Goal: Use online tool/utility: Utilize a website feature to perform a specific function

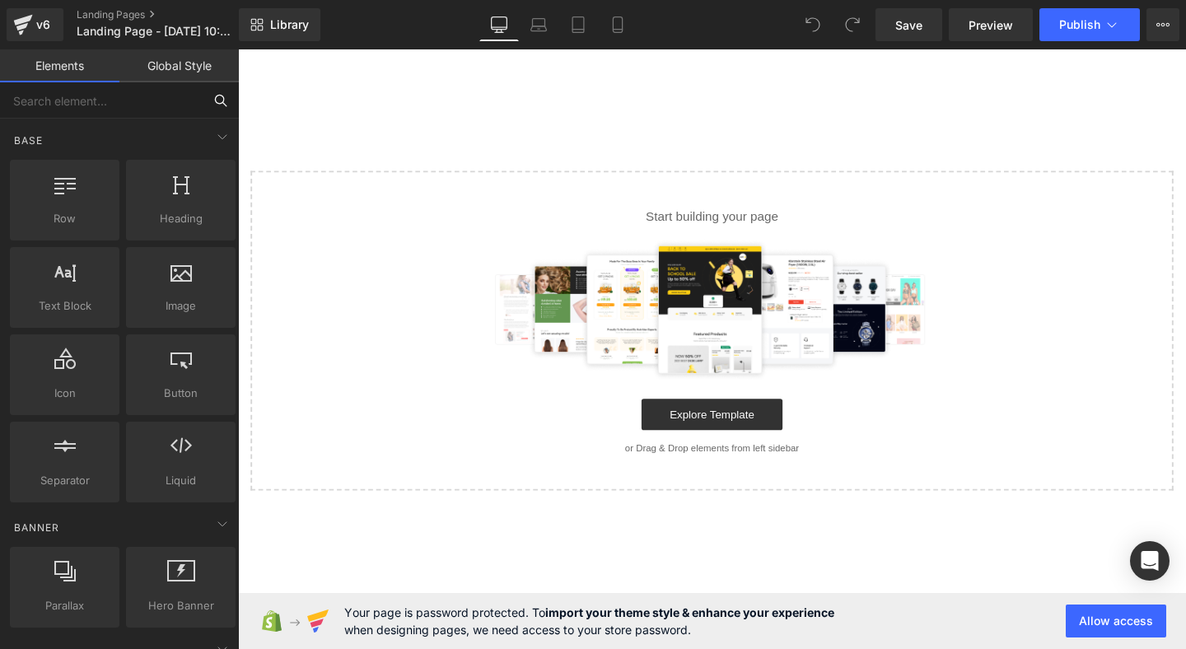
click at [120, 110] on input "text" at bounding box center [101, 100] width 203 height 36
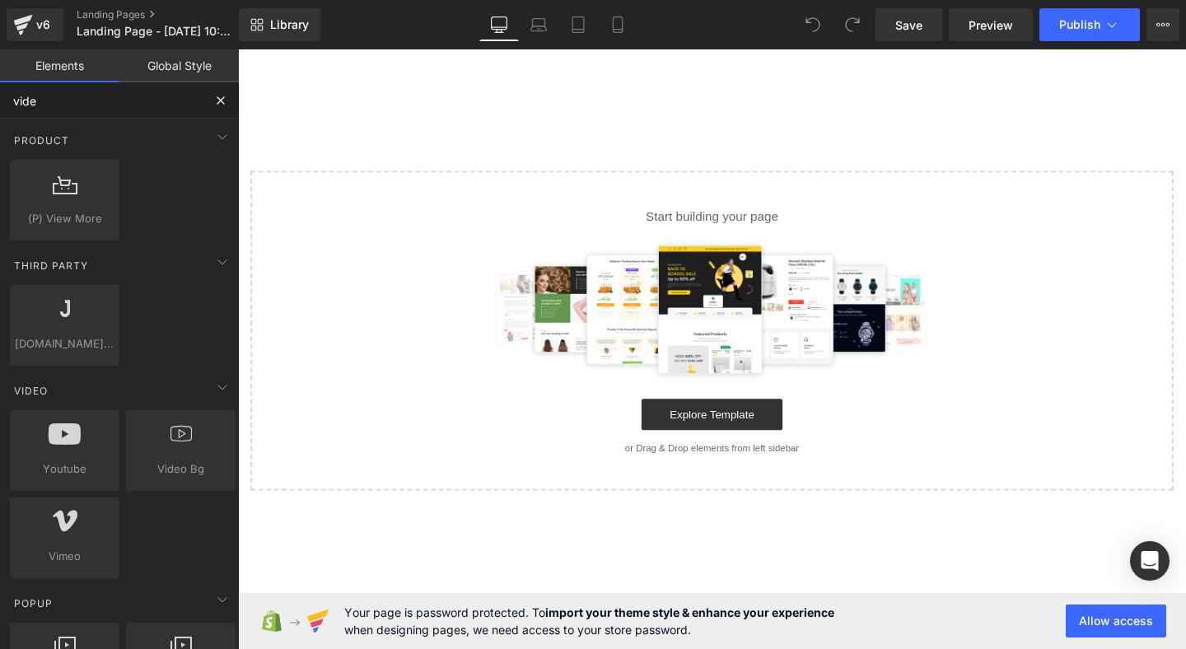
type input "video"
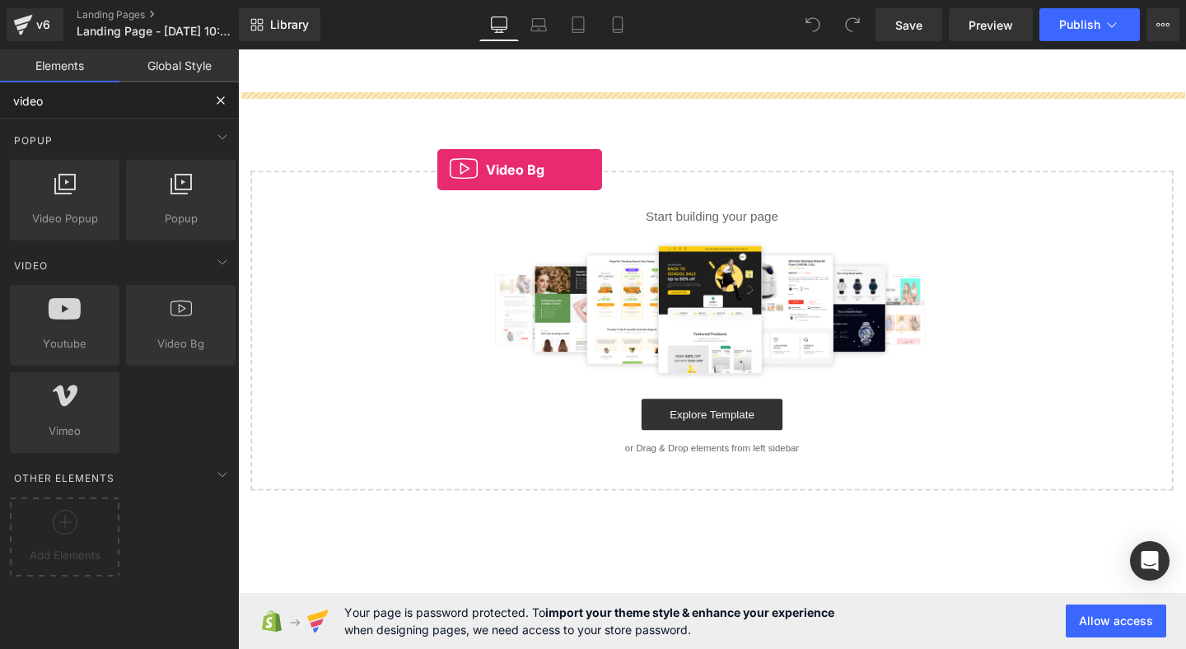
drag, startPoint x: 424, startPoint y: 368, endPoint x: 606, endPoint y: 78, distance: 342.3
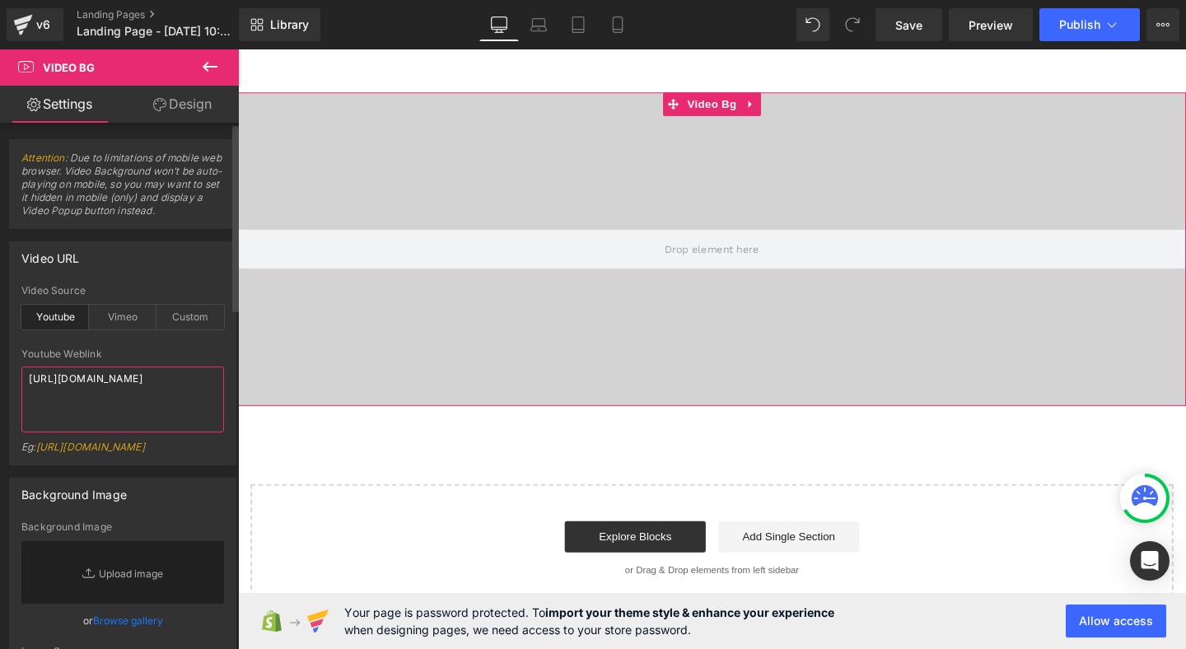
click at [103, 401] on textarea "[URL][DOMAIN_NAME]" at bounding box center [122, 399] width 203 height 66
paste textarea "MaHyd8yy47g"
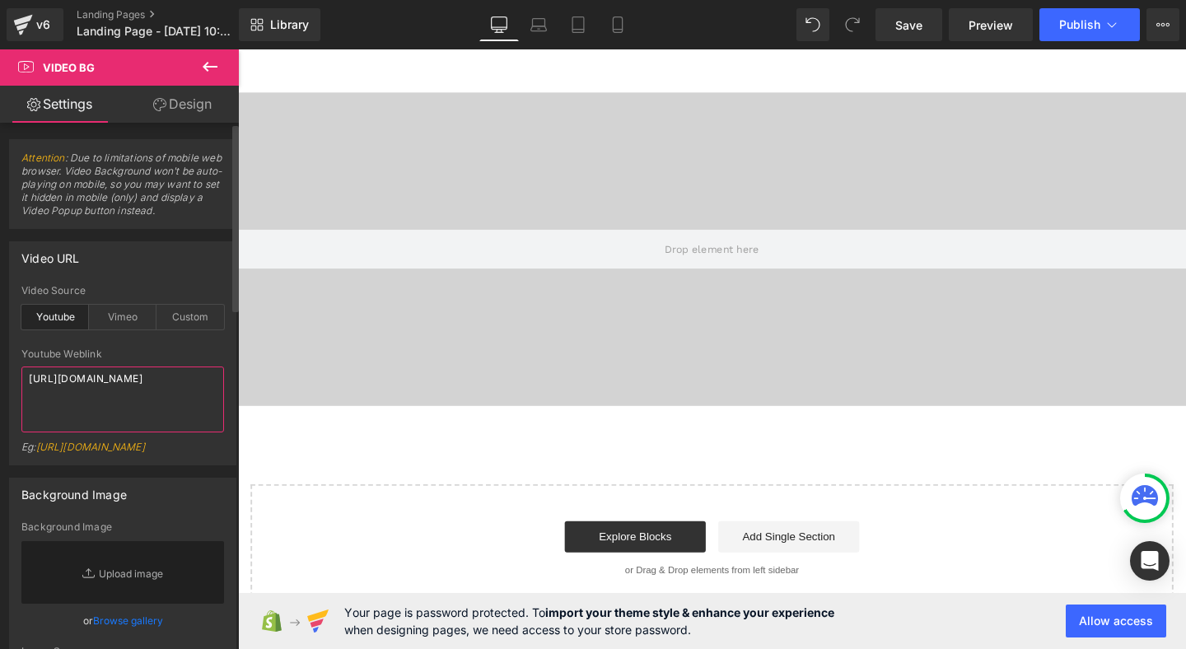
type textarea "[URL][DOMAIN_NAME]"
click at [160, 264] on div "Video URL" at bounding box center [123, 257] width 226 height 31
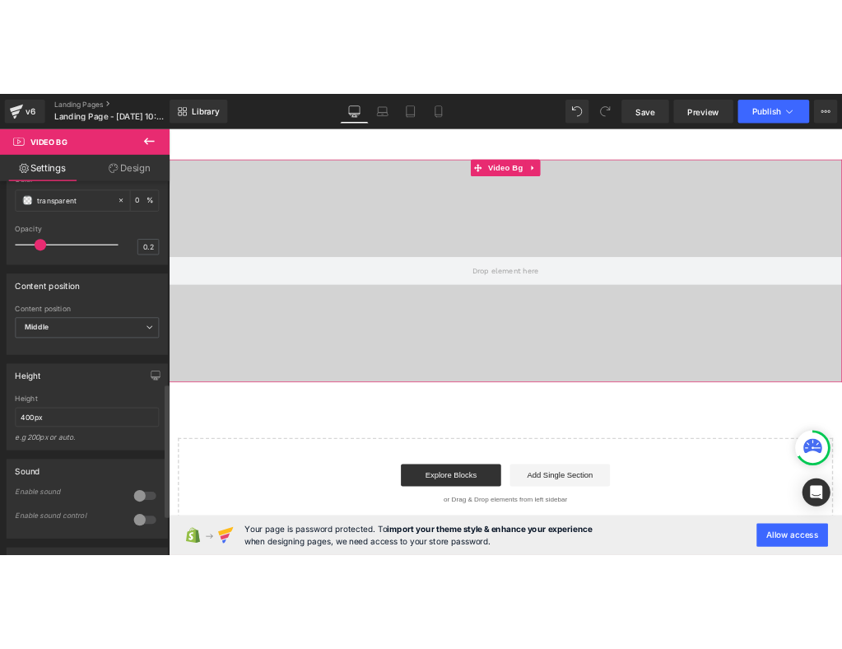
scroll to position [817, 0]
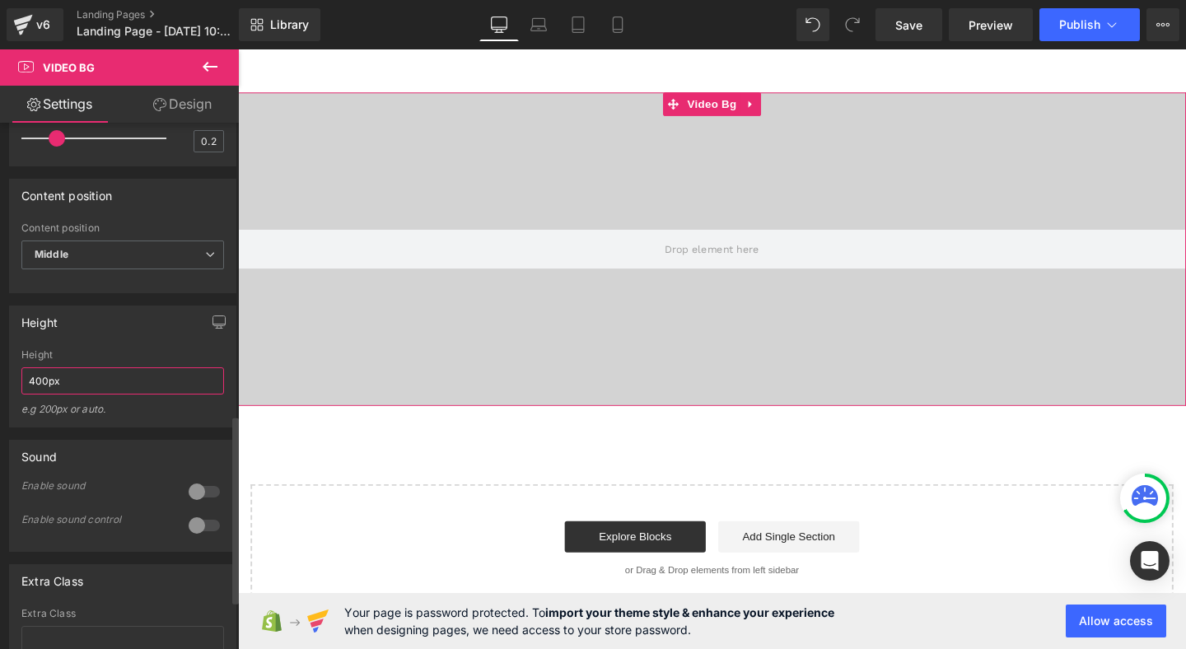
click at [123, 394] on input "400px" at bounding box center [122, 380] width 203 height 27
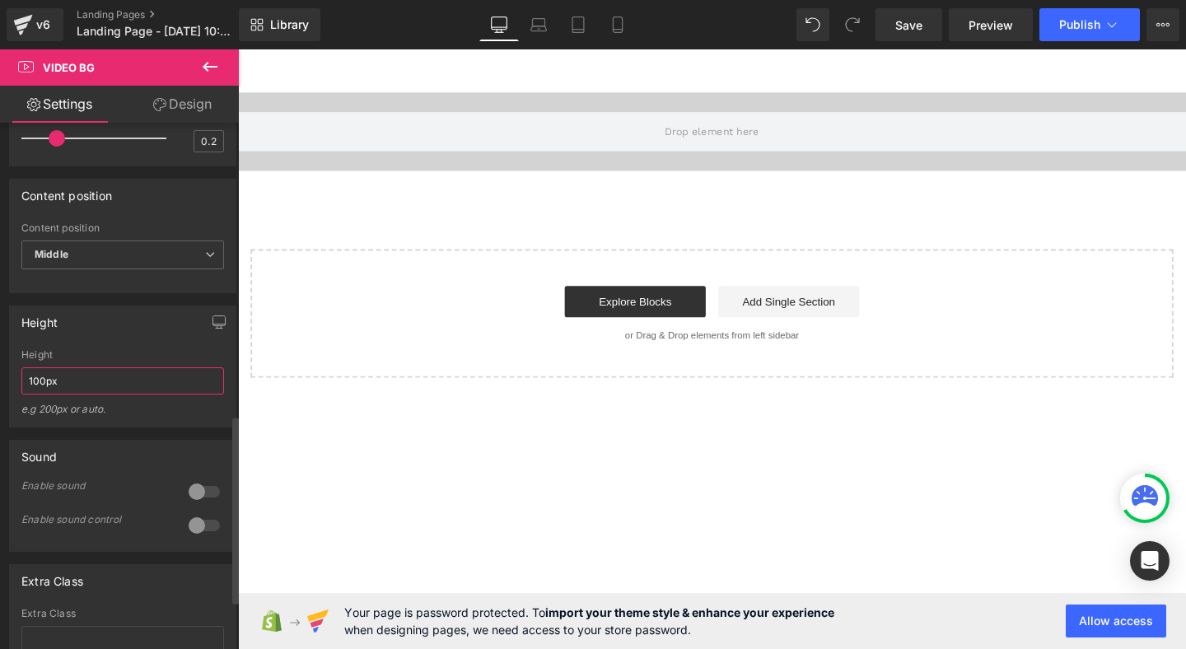
click at [91, 393] on input "100px" at bounding box center [122, 380] width 203 height 27
click at [91, 394] on input "100px" at bounding box center [122, 380] width 203 height 27
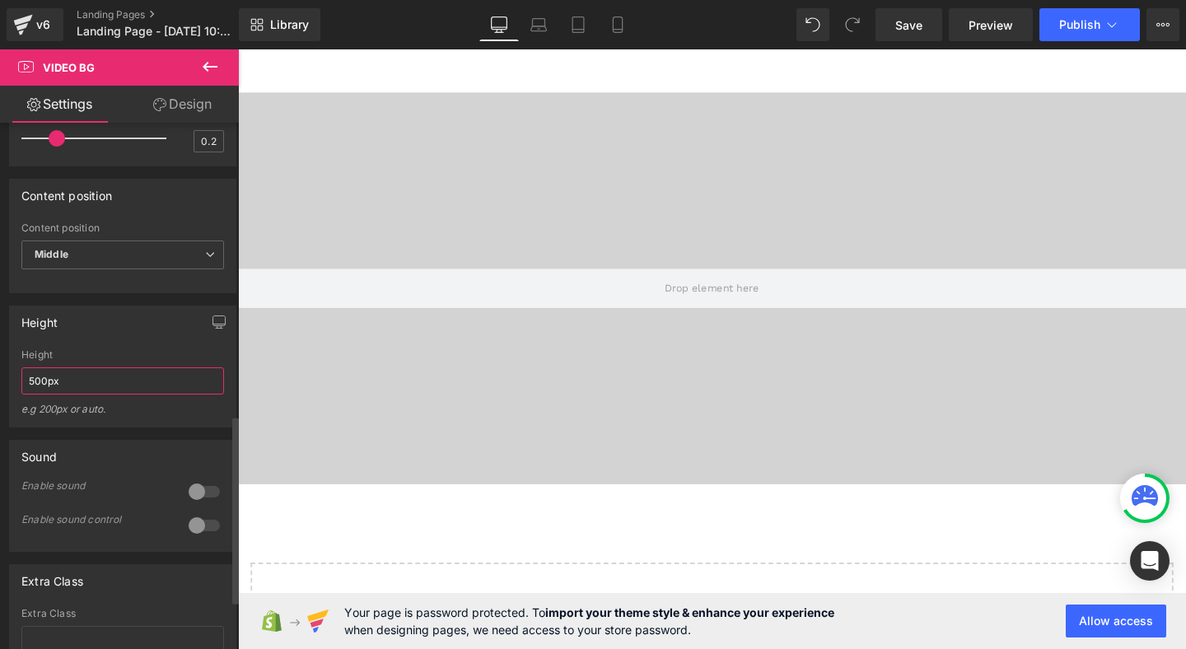
click at [105, 394] on input "500px" at bounding box center [122, 380] width 203 height 27
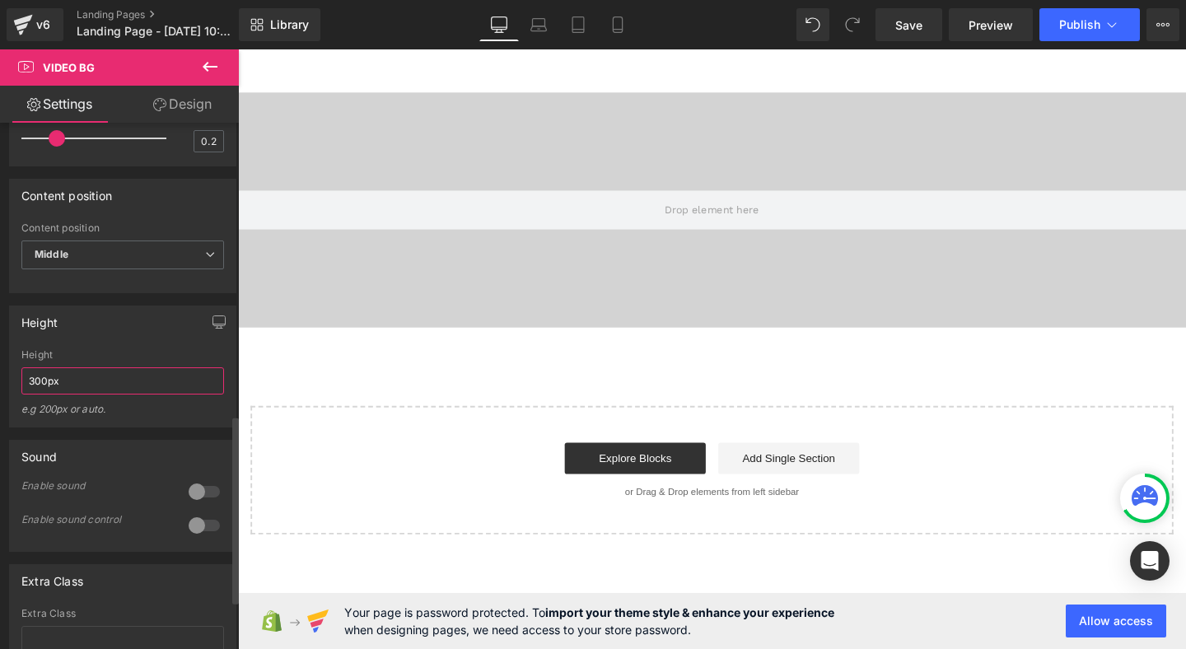
click at [105, 394] on input "300px" at bounding box center [122, 380] width 203 height 27
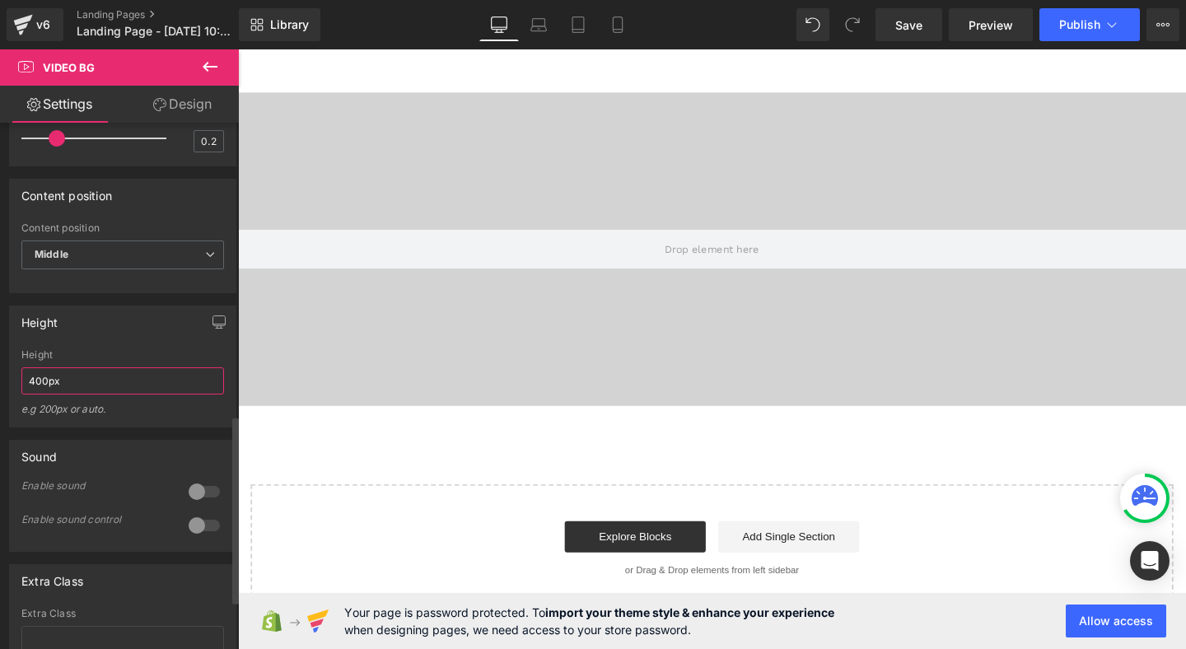
click at [107, 394] on input "400px" at bounding box center [122, 380] width 203 height 27
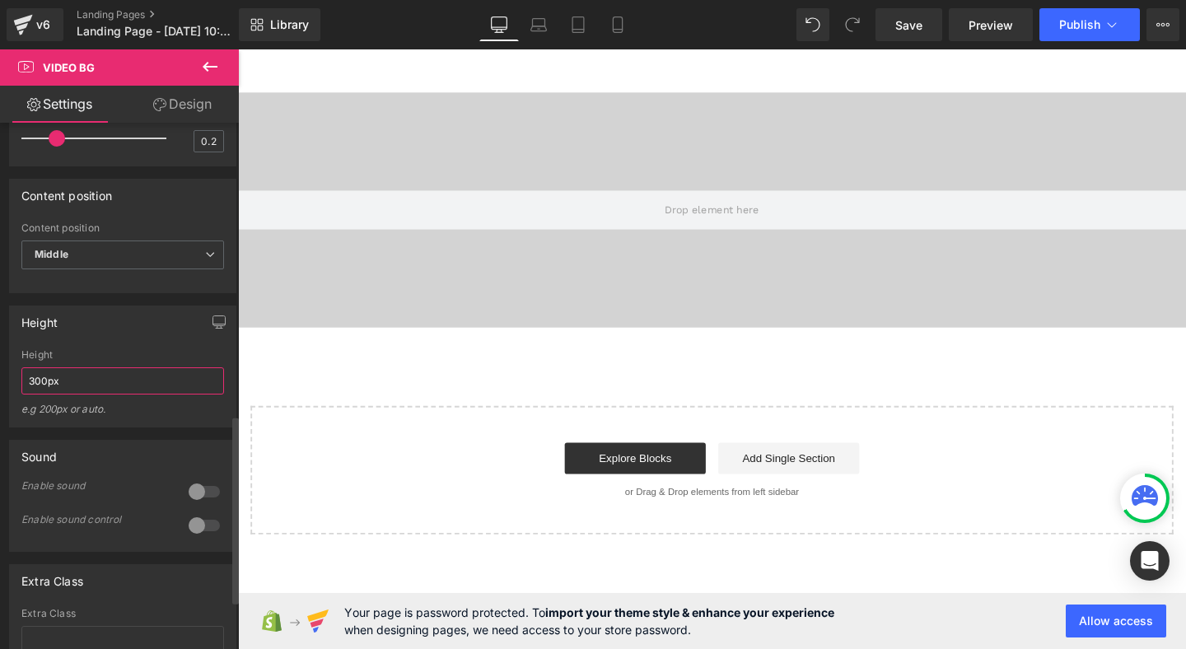
click at [109, 394] on input "300px" at bounding box center [122, 380] width 203 height 27
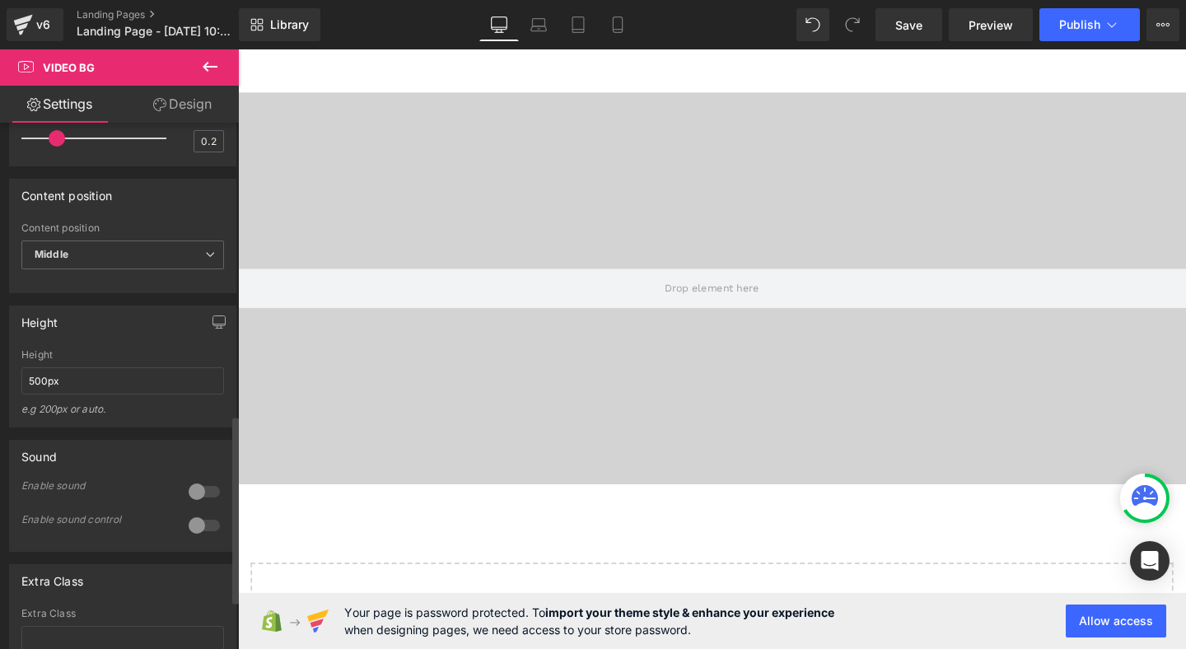
click at [124, 375] on div "Height 500px e.g 200px or auto." at bounding box center [122, 387] width 203 height 77
drag, startPoint x: 35, startPoint y: 399, endPoint x: 26, endPoint y: 399, distance: 9.9
click at [26, 394] on input "500px" at bounding box center [122, 380] width 203 height 27
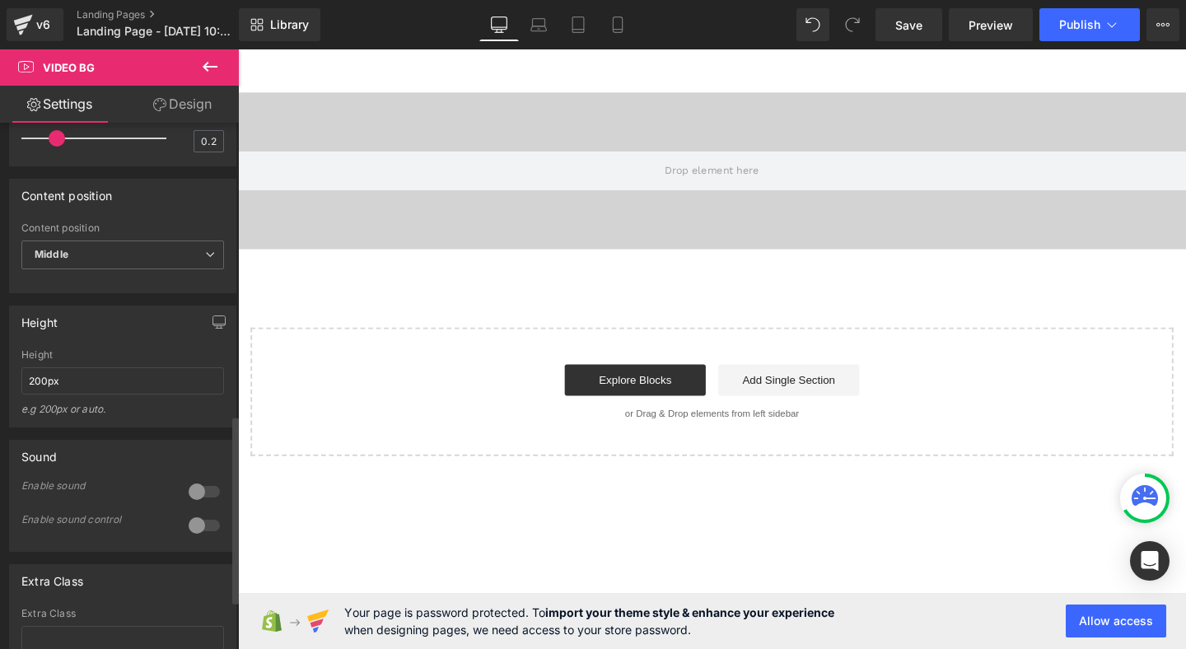
click at [33, 358] on div "Height 200px Height 200px e.g 200px or auto. 400px Height 400px e.g 200px or au…" at bounding box center [122, 367] width 227 height 122
click at [45, 387] on input "200px" at bounding box center [122, 380] width 203 height 27
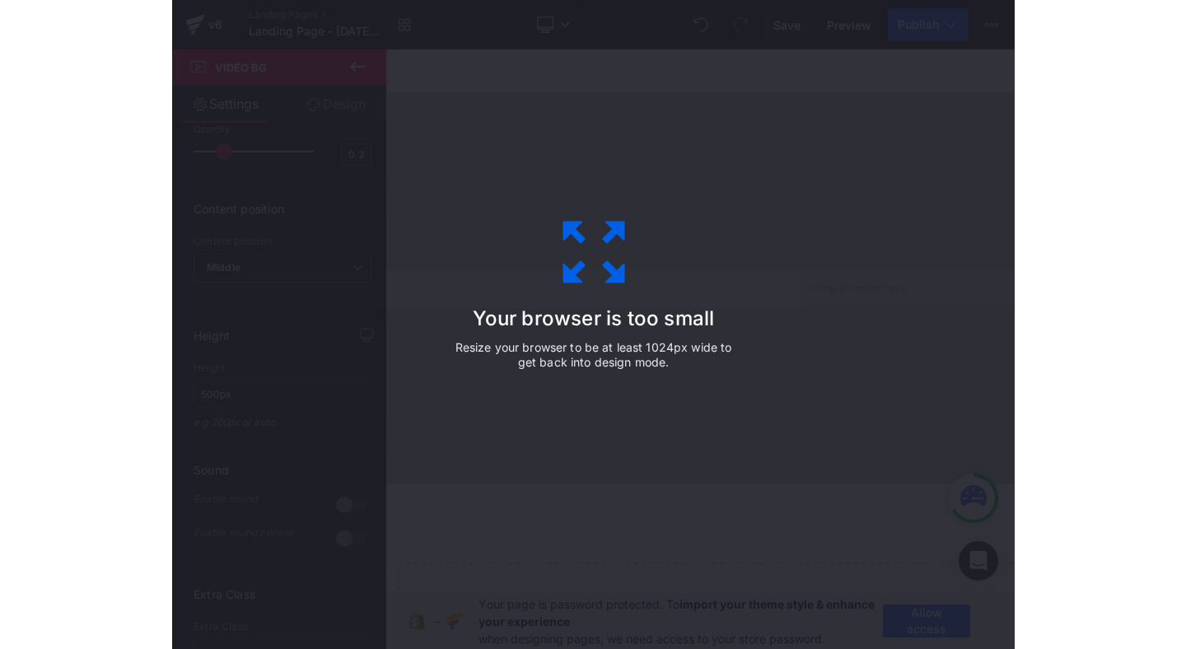
scroll to position [843, 0]
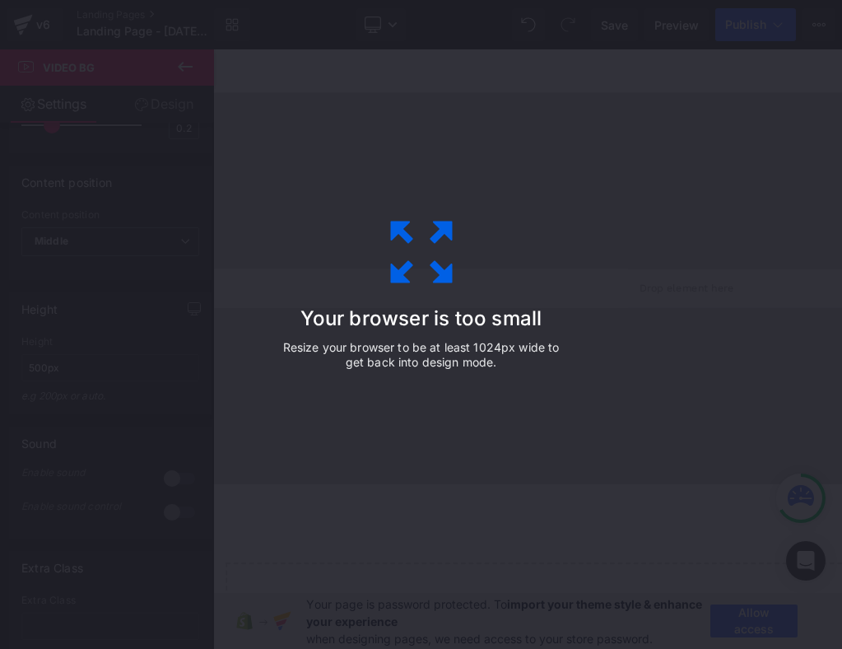
click at [842, 137] on div "Your browser is too small Resize your browser to be at least 1024px wide to get…" at bounding box center [421, 324] width 842 height 649
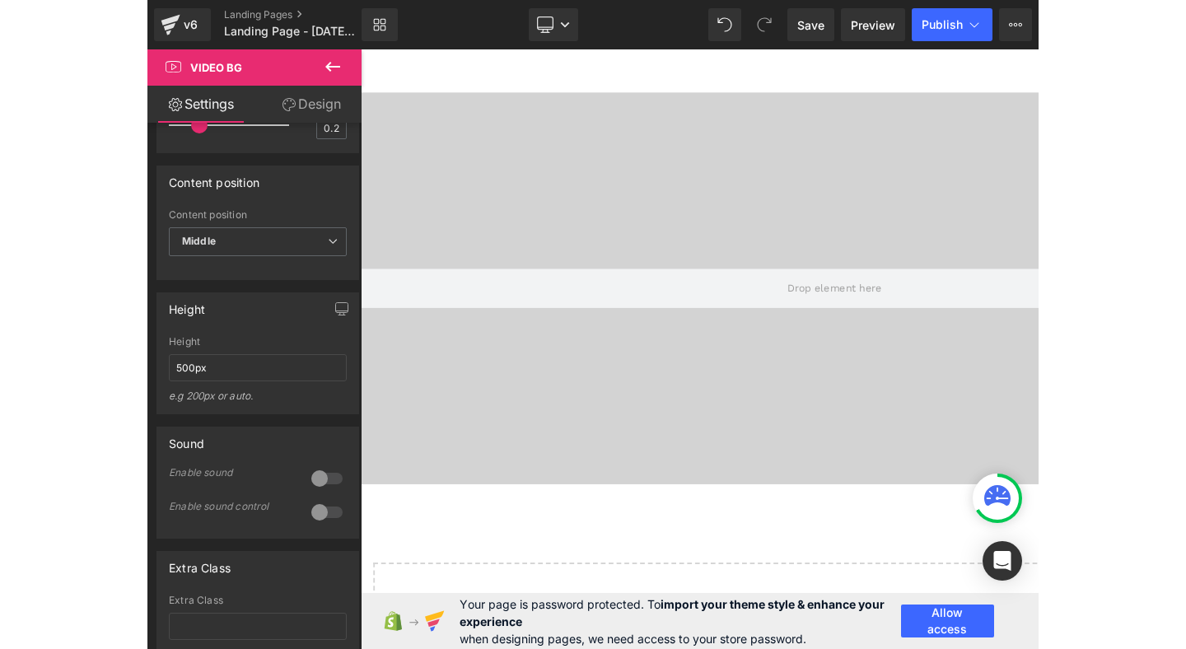
scroll to position [817, 0]
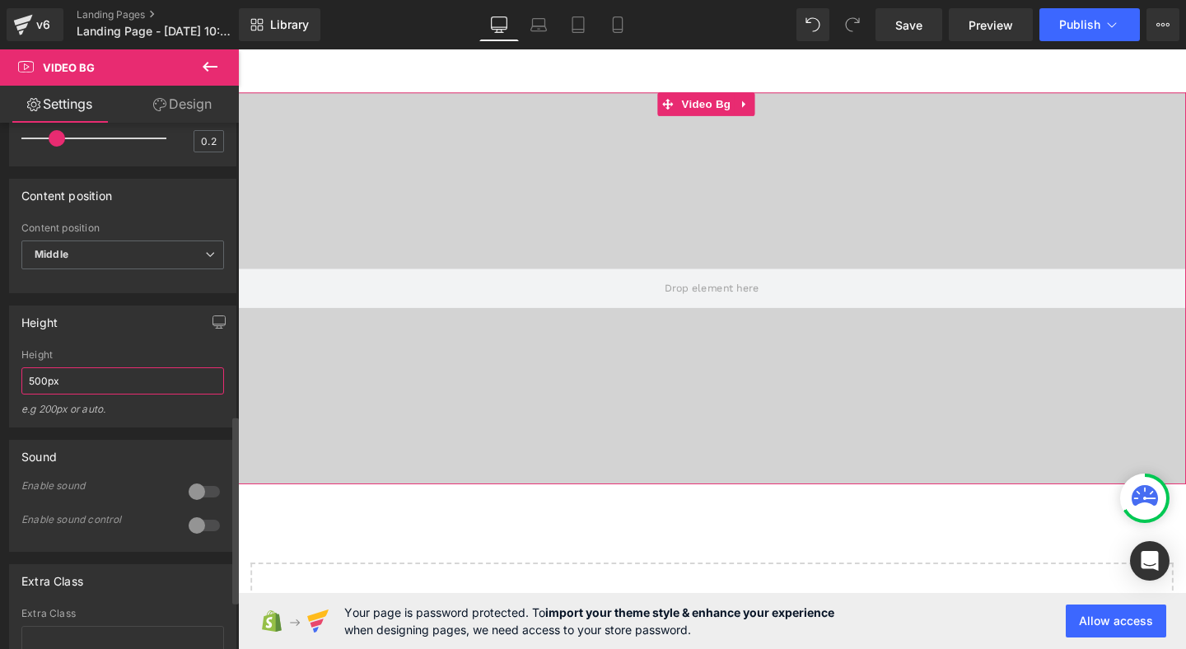
click at [64, 394] on input "500px" at bounding box center [122, 380] width 203 height 27
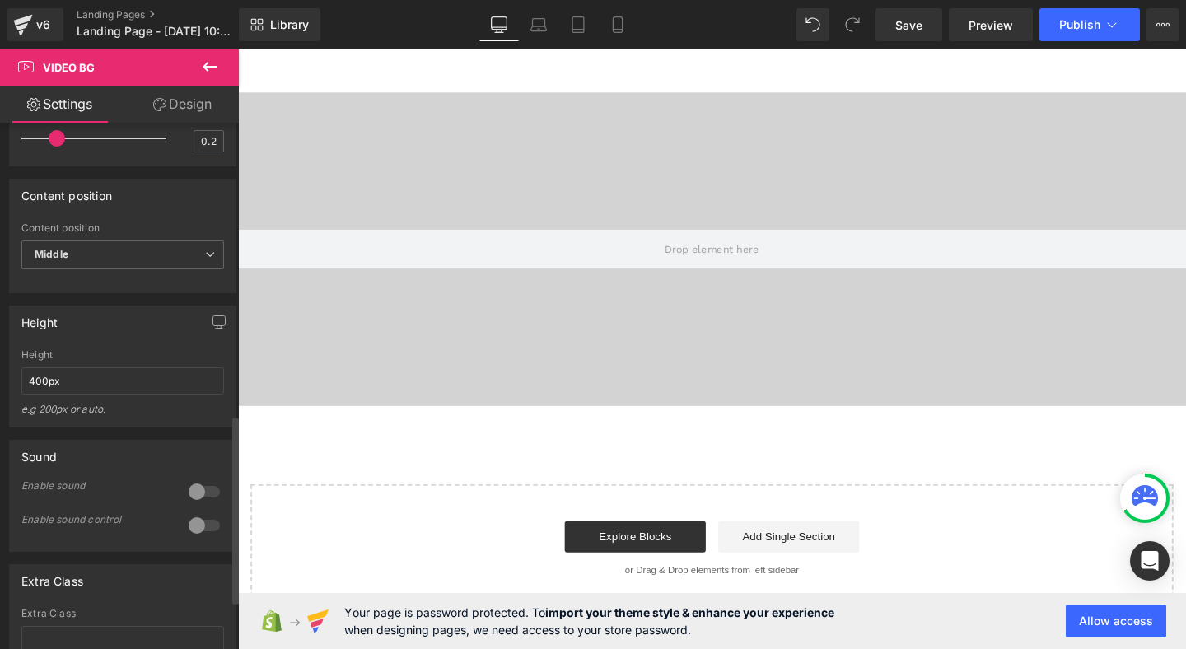
click at [108, 358] on div "Height 400px Height 400px e.g 200px or auto. 400px Height 400px e.g 200px or au…" at bounding box center [122, 367] width 227 height 122
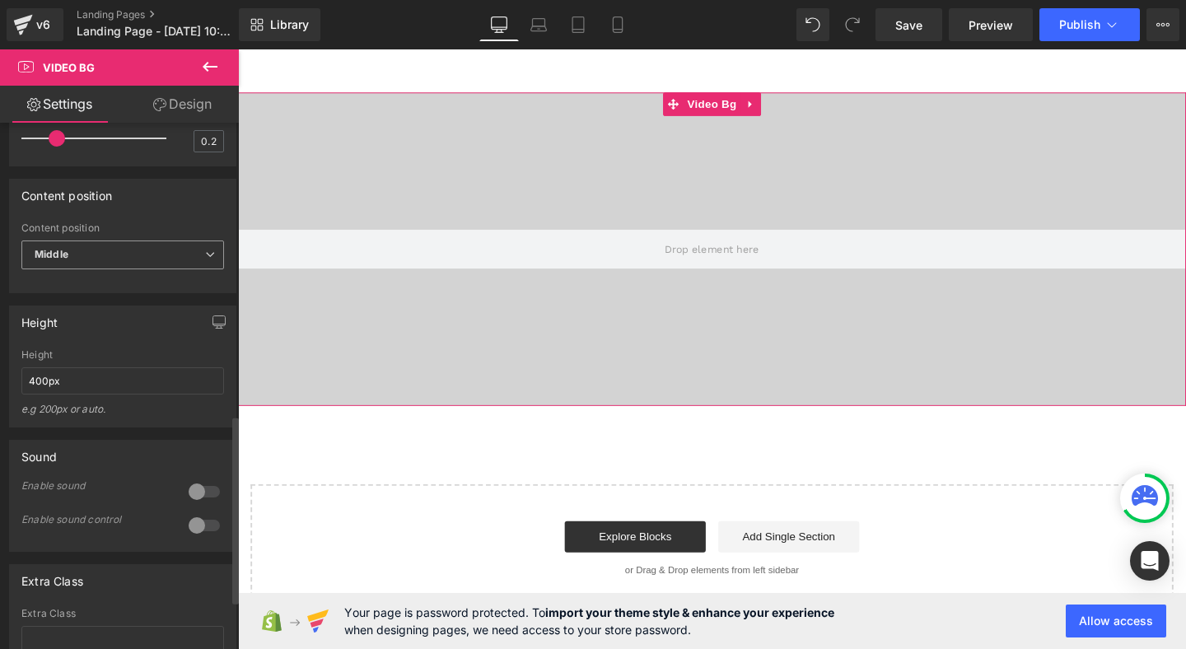
click at [79, 266] on span "Middle" at bounding box center [122, 254] width 203 height 29
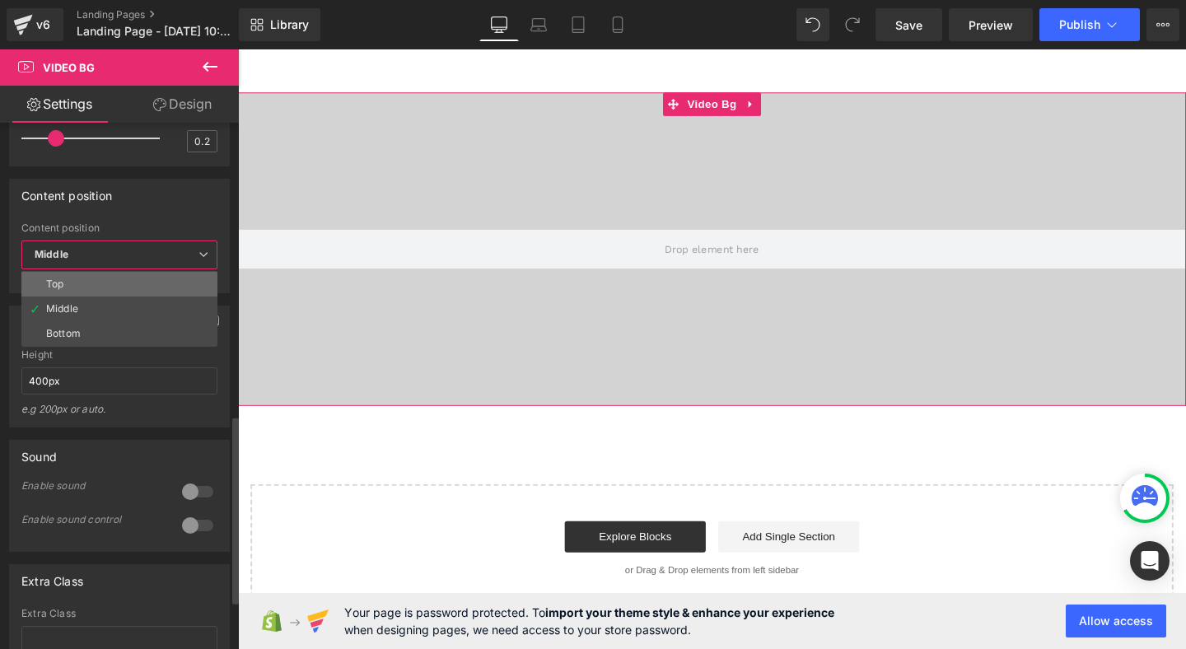
click at [85, 296] on li "Top" at bounding box center [119, 284] width 196 height 25
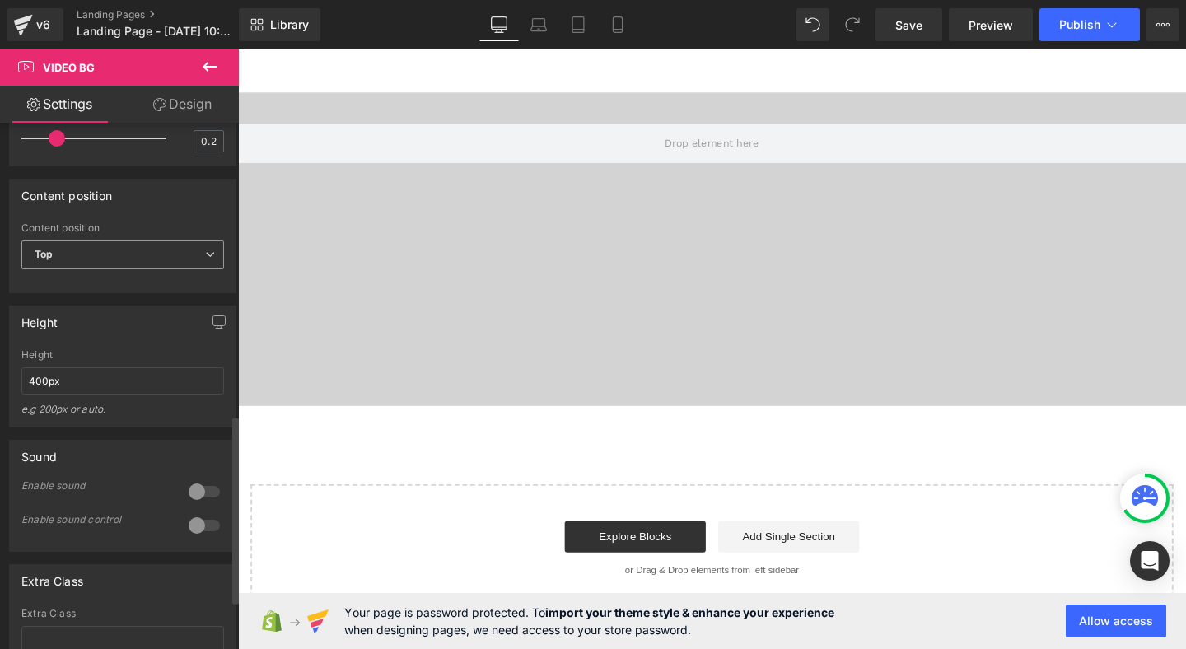
click at [90, 266] on span "Top" at bounding box center [122, 254] width 203 height 29
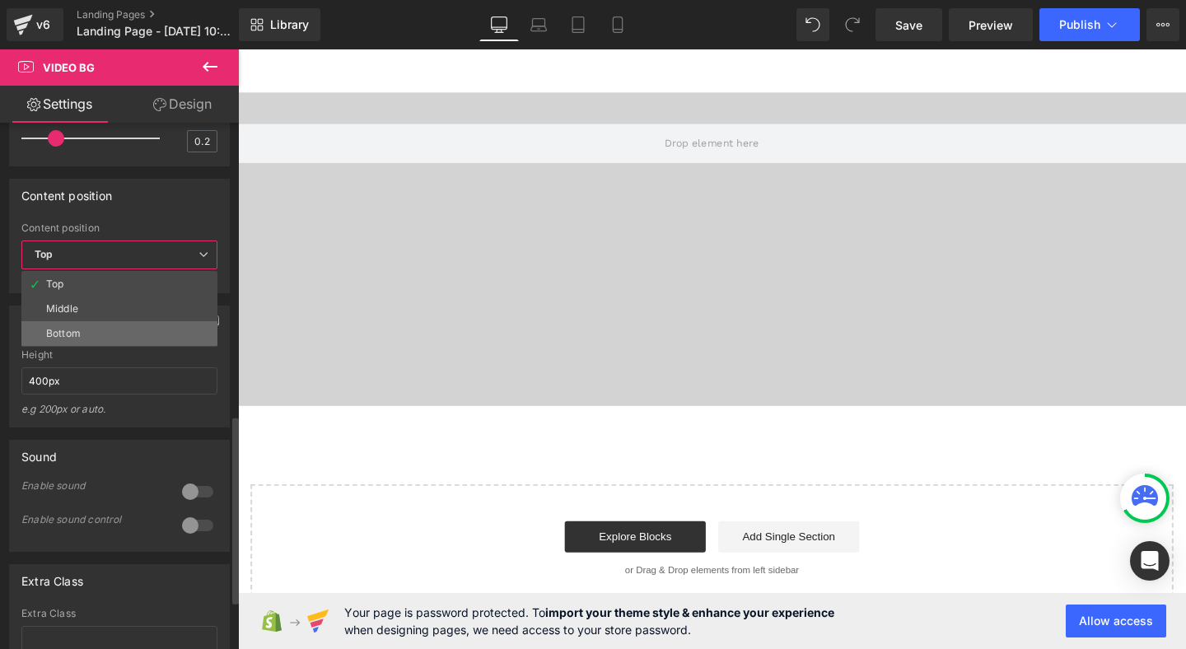
click at [90, 346] on li "Bottom" at bounding box center [119, 333] width 196 height 25
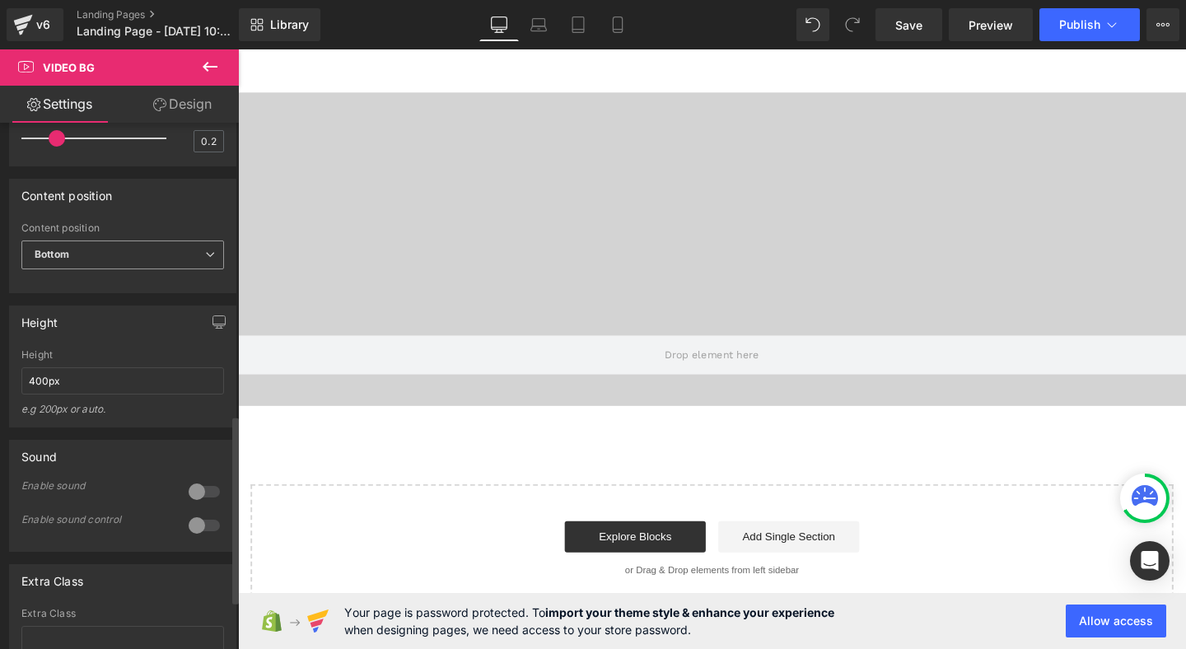
click at [103, 269] on span "Bottom" at bounding box center [122, 254] width 203 height 29
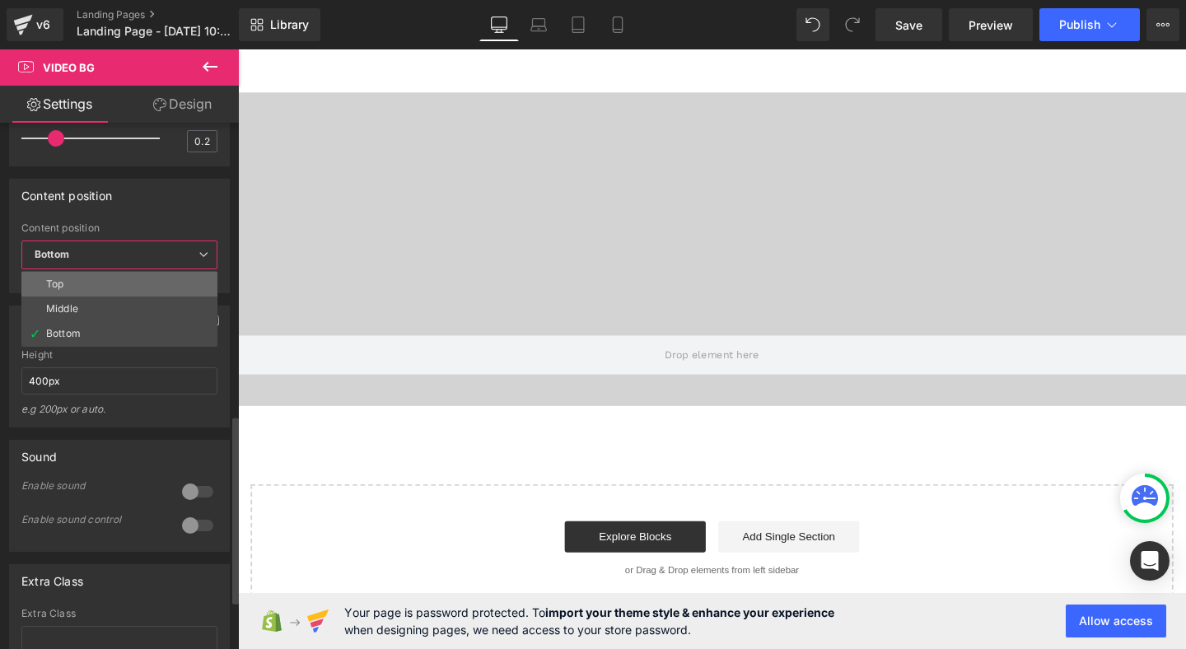
click at [91, 296] on li "Top" at bounding box center [119, 284] width 196 height 25
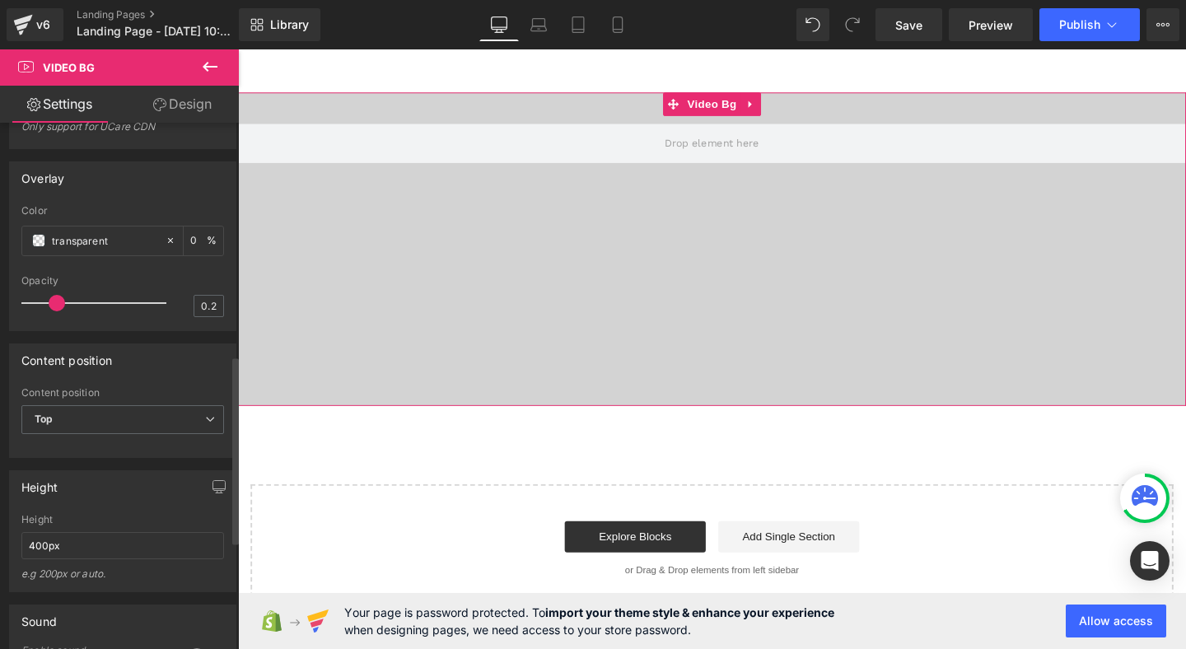
scroll to position [654, 0]
click at [95, 544] on input "400px" at bounding box center [122, 543] width 203 height 27
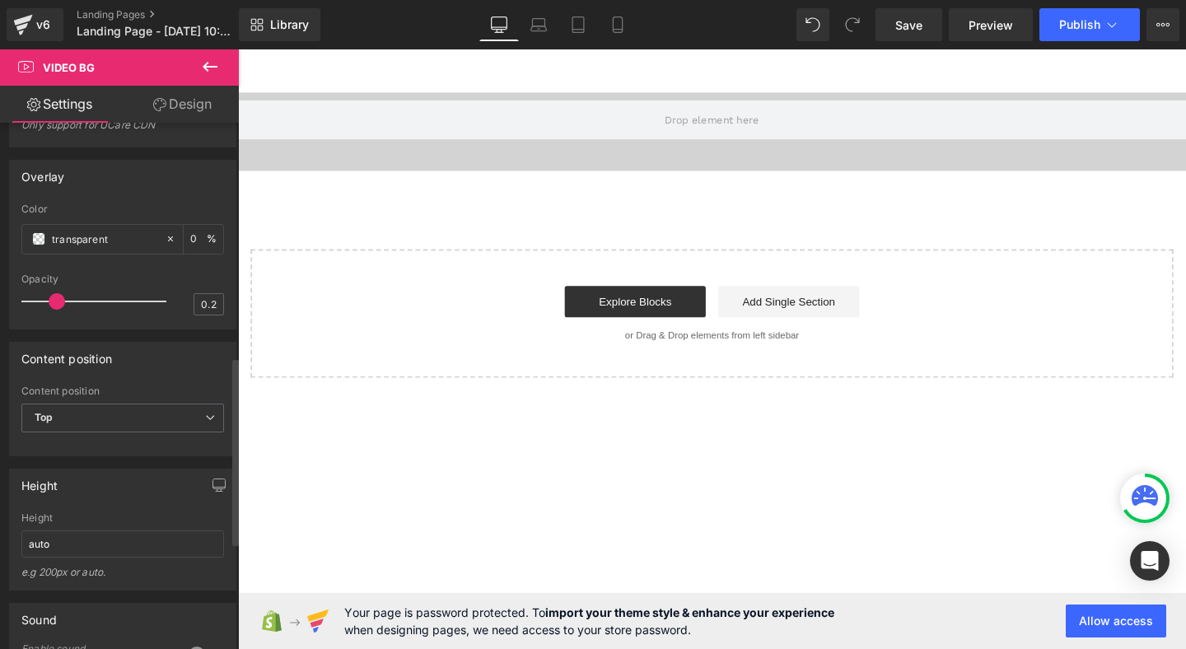
click at [104, 524] on div "Height" at bounding box center [122, 518] width 203 height 12
click at [82, 557] on input "auto" at bounding box center [122, 543] width 203 height 27
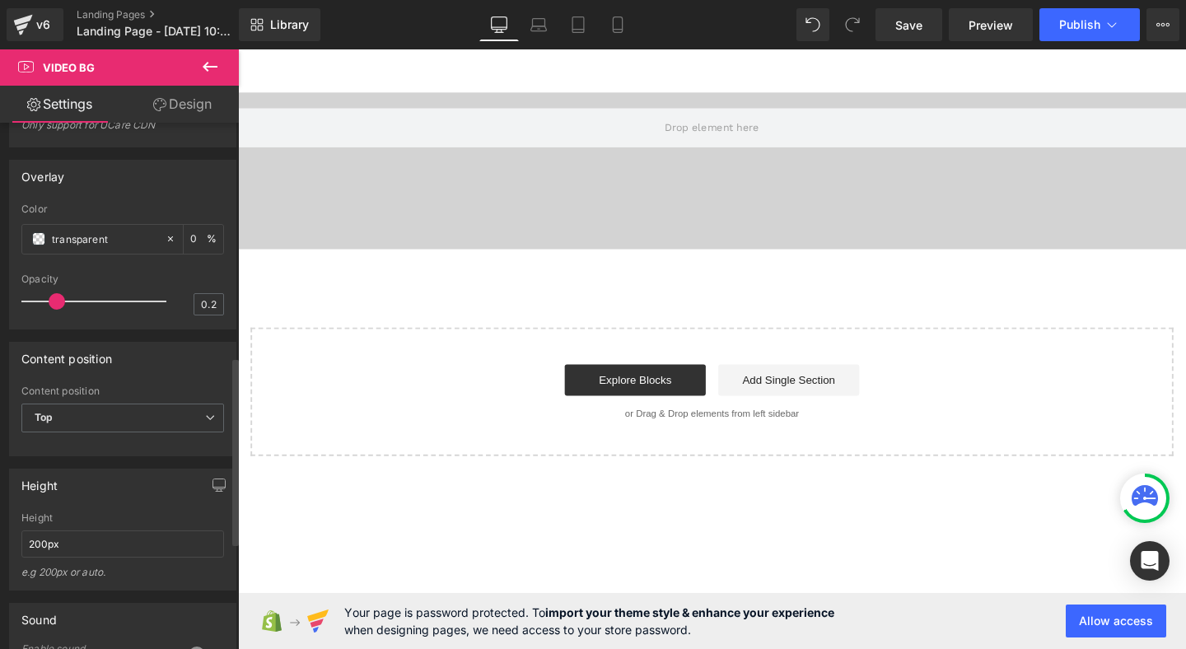
click at [101, 478] on div "Height 200px Height 200px e.g 200px or auto. 400px Height 400px e.g 200px or au…" at bounding box center [123, 523] width 246 height 134
click at [86, 557] on input "200px" at bounding box center [122, 543] width 203 height 27
click at [26, 557] on input "200px" at bounding box center [122, 543] width 203 height 27
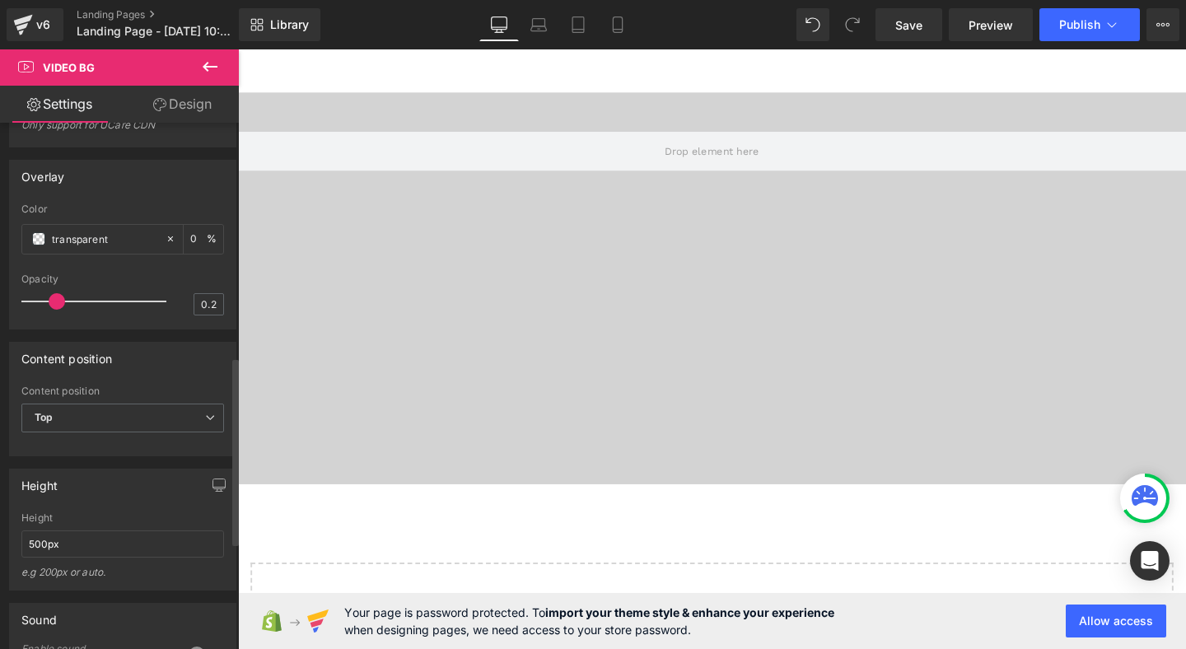
click at [103, 524] on div "Height" at bounding box center [122, 518] width 203 height 12
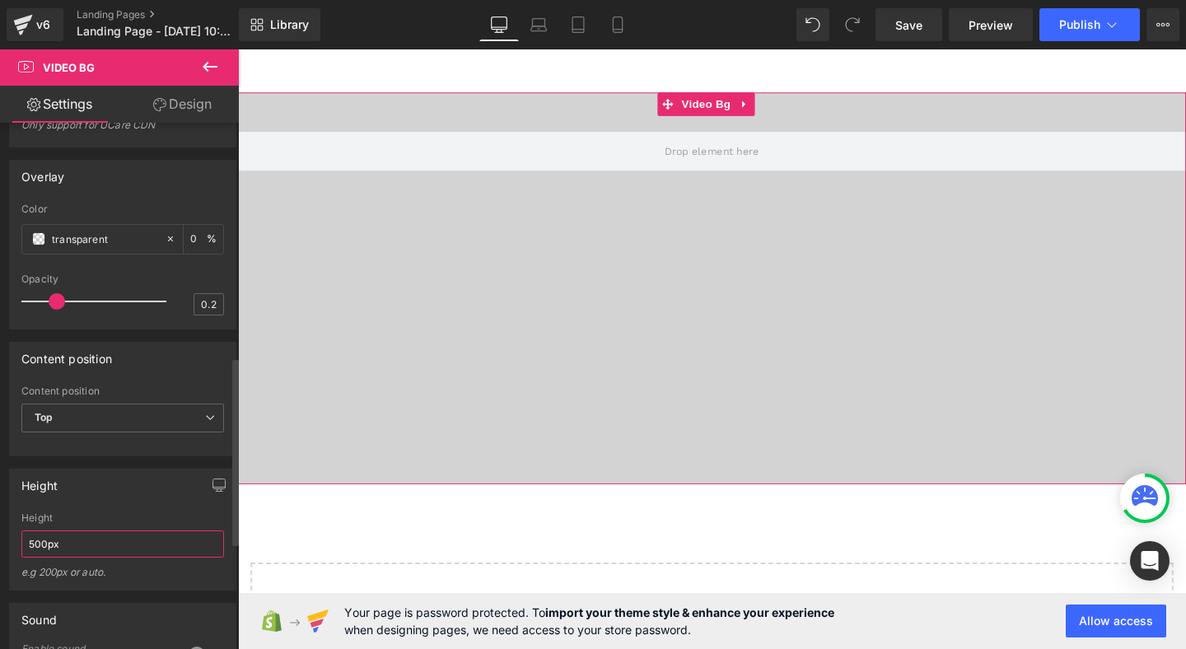
drag, startPoint x: 39, startPoint y: 556, endPoint x: 2, endPoint y: 556, distance: 36.2
click at [2, 556] on div "Height 500px Height 500px e.g 200px or auto. 400px Height 400px e.g 200px or au…" at bounding box center [123, 523] width 246 height 134
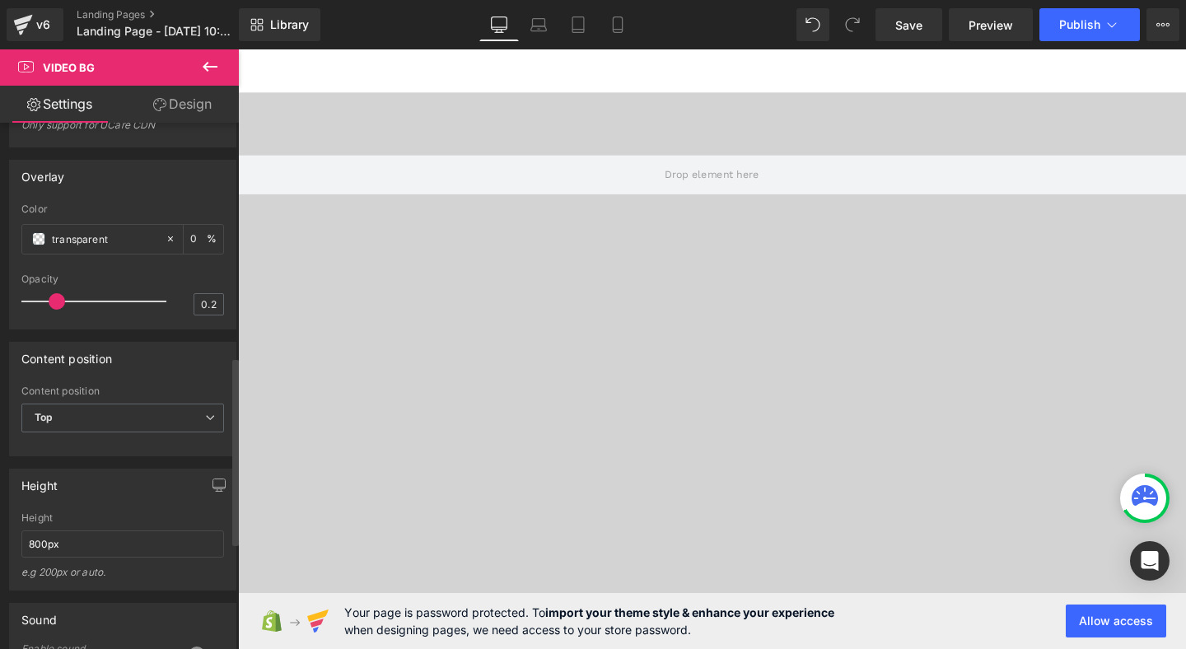
click at [96, 497] on div "Height" at bounding box center [123, 484] width 226 height 31
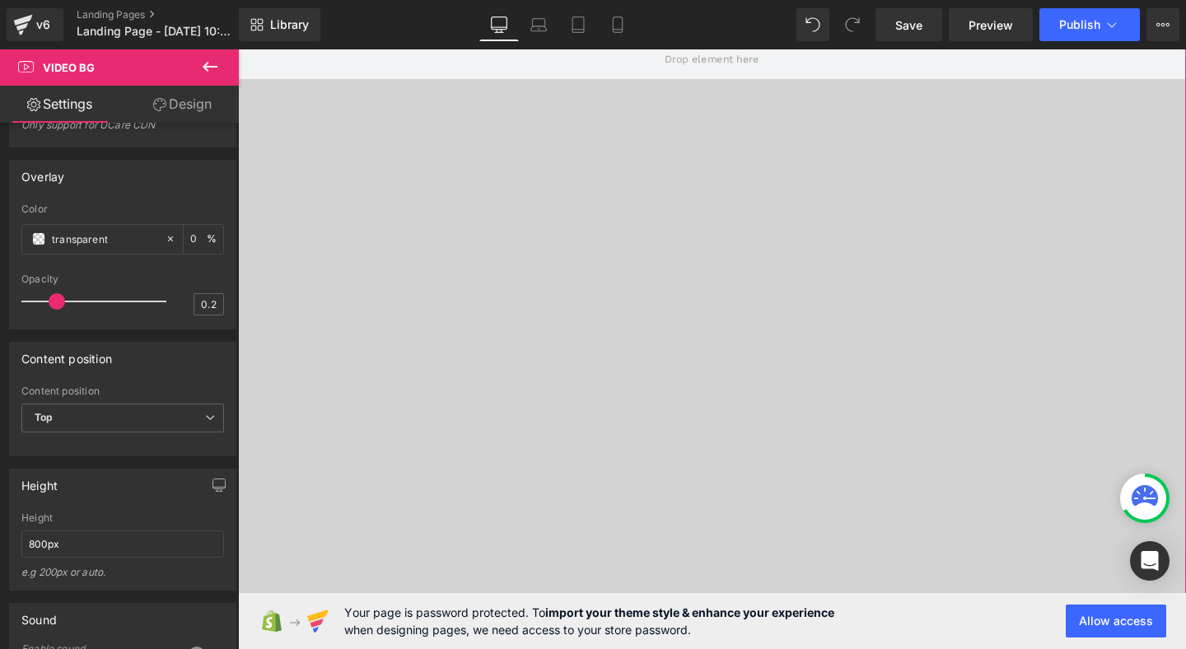
scroll to position [122, 0]
drag, startPoint x: 34, startPoint y: 553, endPoint x: 0, endPoint y: 553, distance: 33.8
click at [2, 553] on div "Height 800px Height 800px e.g 200px or auto. 400px Height 400px e.g 200px or au…" at bounding box center [123, 523] width 246 height 134
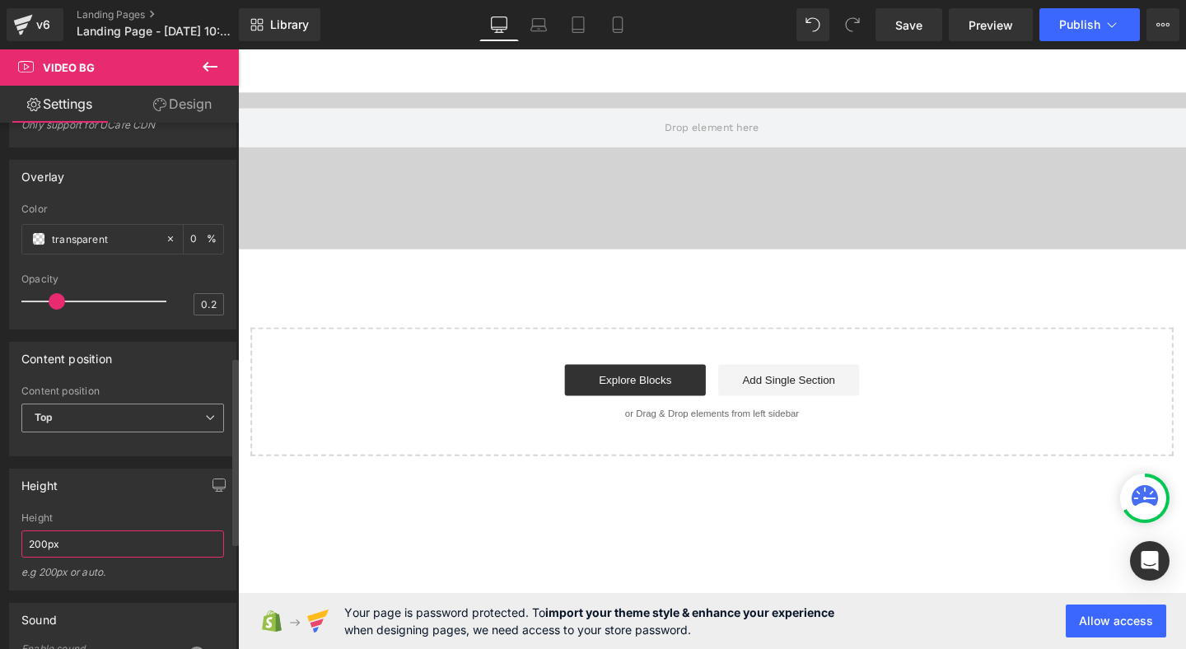
type input "200px"
click at [195, 432] on span "Top" at bounding box center [122, 418] width 203 height 29
click at [160, 397] on div "Content position" at bounding box center [122, 391] width 203 height 12
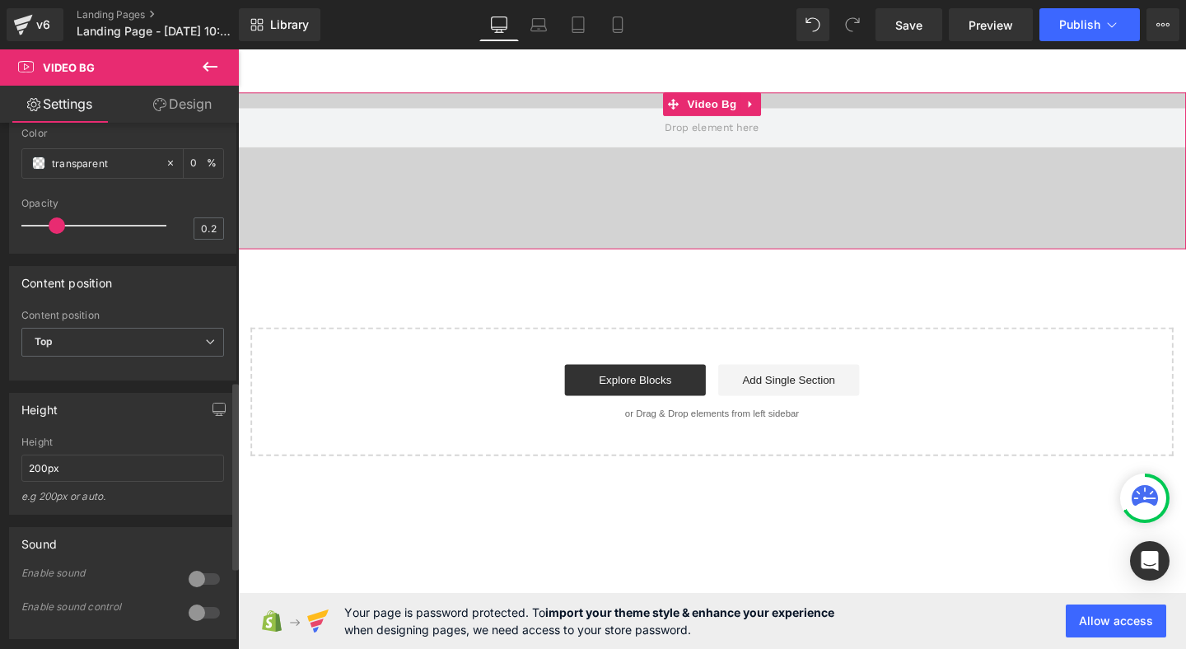
scroll to position [720, 0]
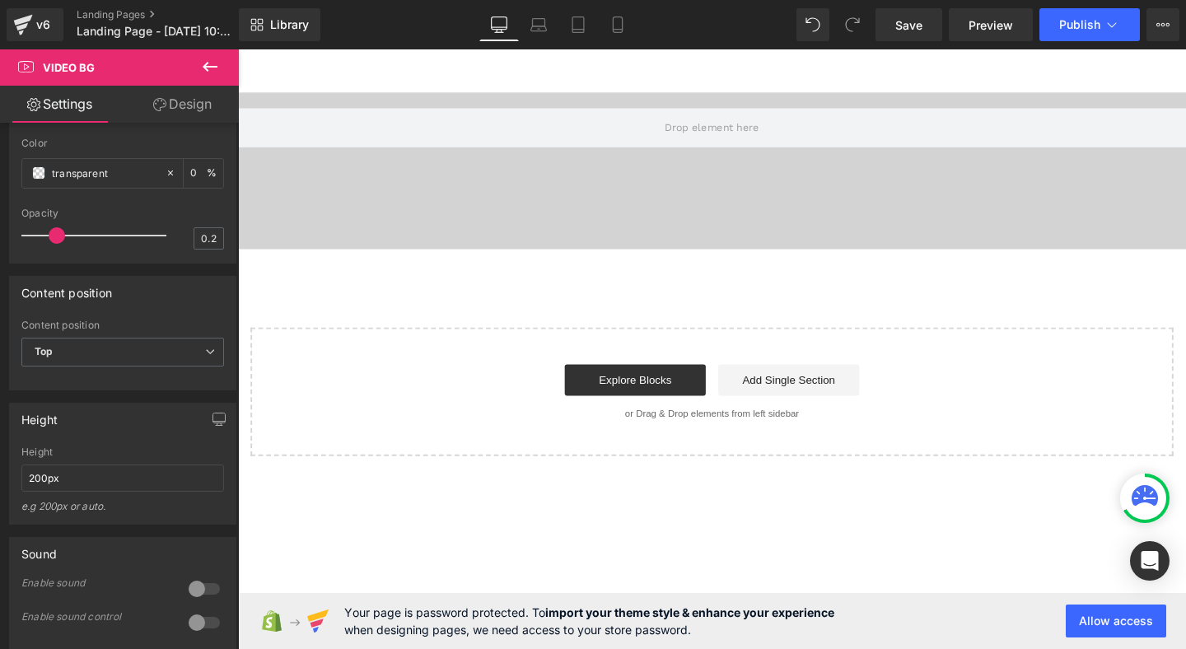
click at [278, 57] on main "Video Bg Select your layout" at bounding box center [736, 266] width 996 height 435
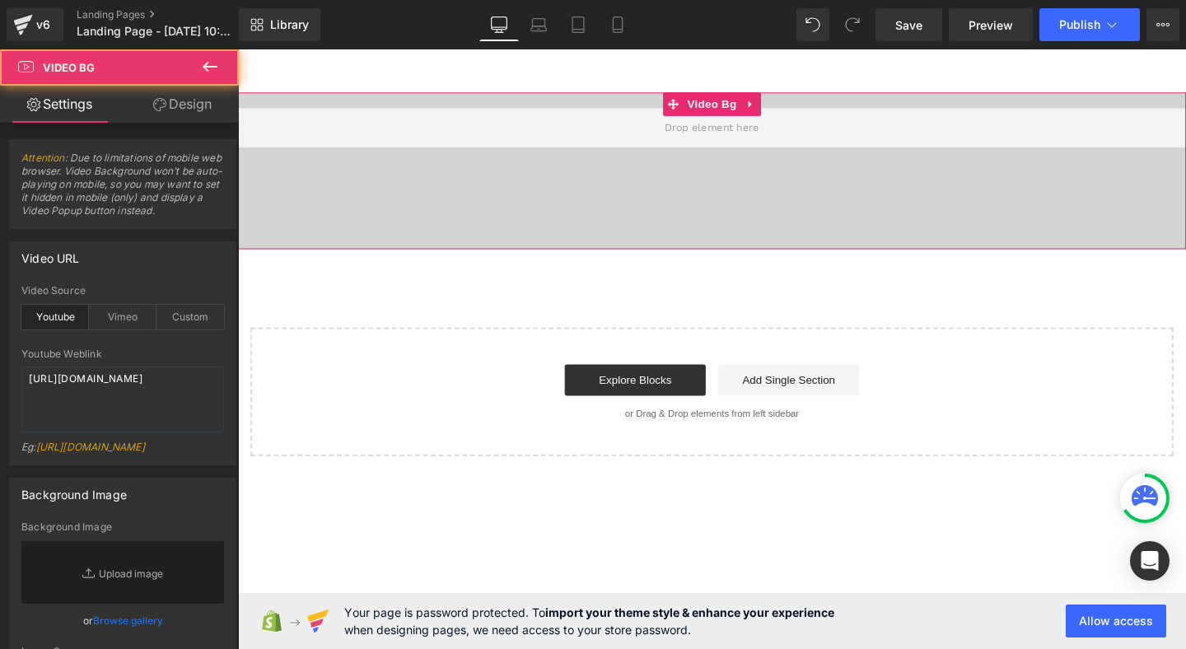
click at [320, 254] on div at bounding box center [736, 177] width 996 height 165
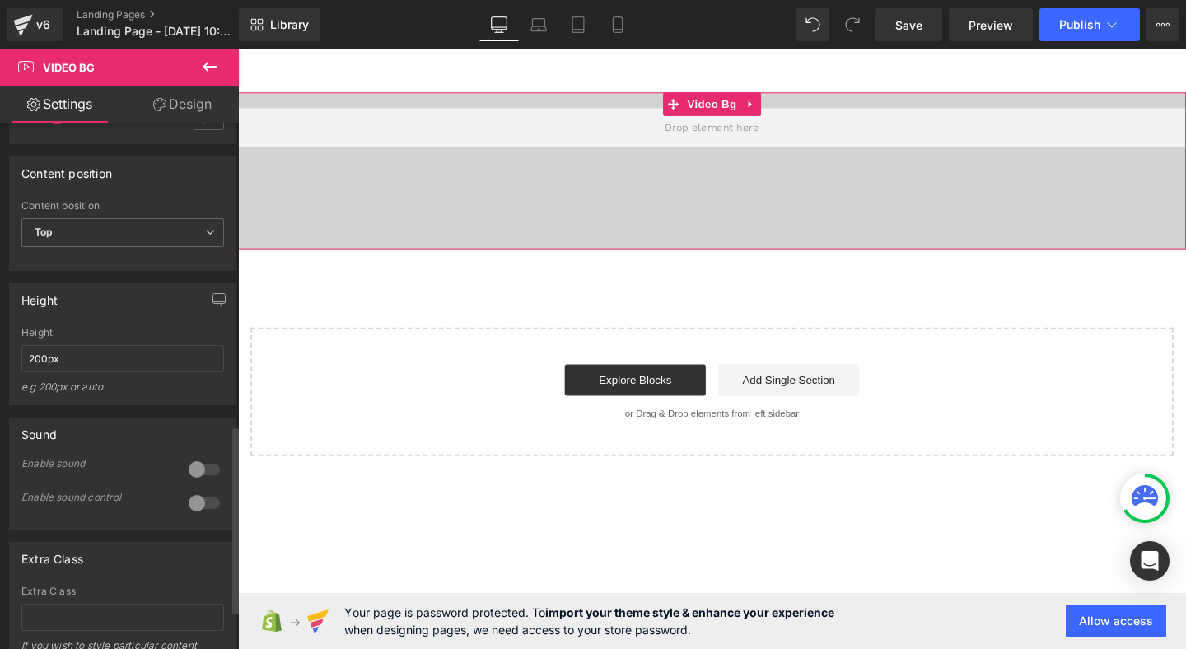
scroll to position [798, 0]
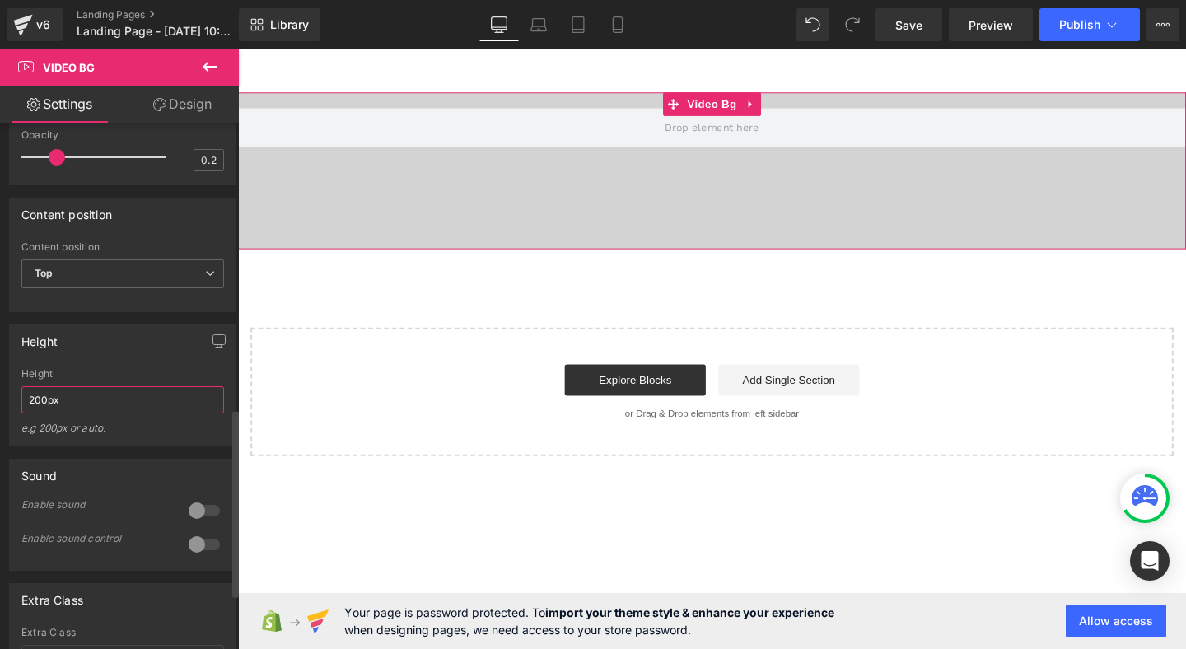
drag, startPoint x: 32, startPoint y: 409, endPoint x: 15, endPoint y: 417, distance: 18.8
click at [15, 417] on div "200px Height 200px e.g 200px or auto. 400px Height 400px e.g 200px or auto. 400…" at bounding box center [123, 406] width 226 height 77
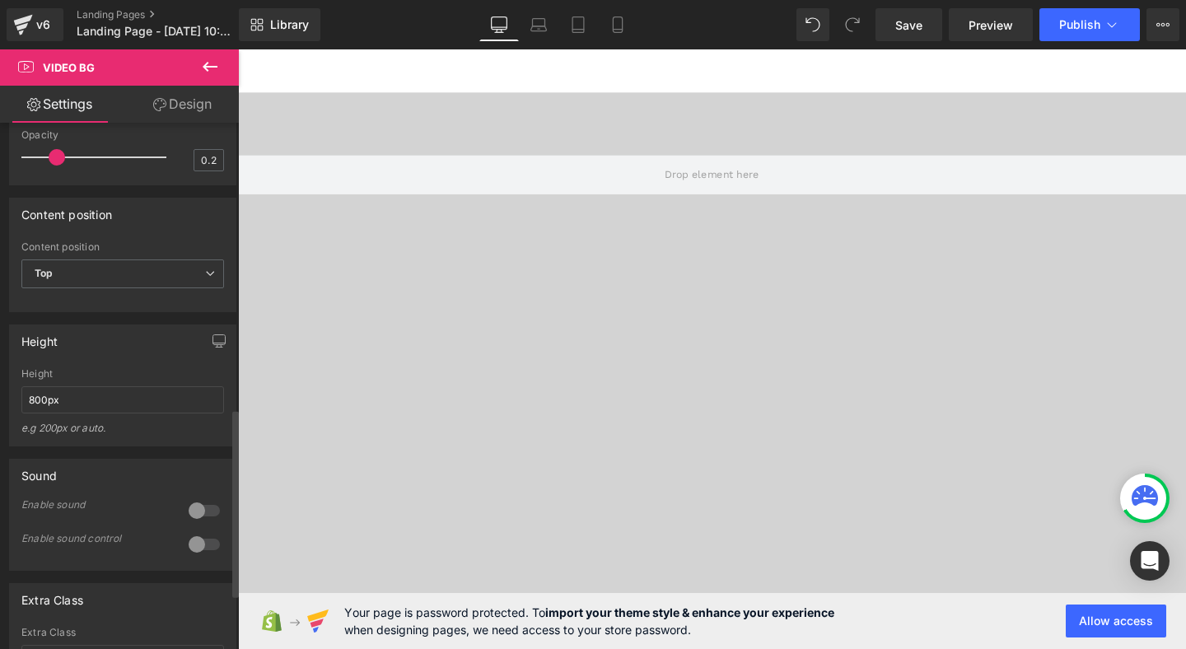
click at [49, 474] on div "Sound" at bounding box center [38, 470] width 35 height 23
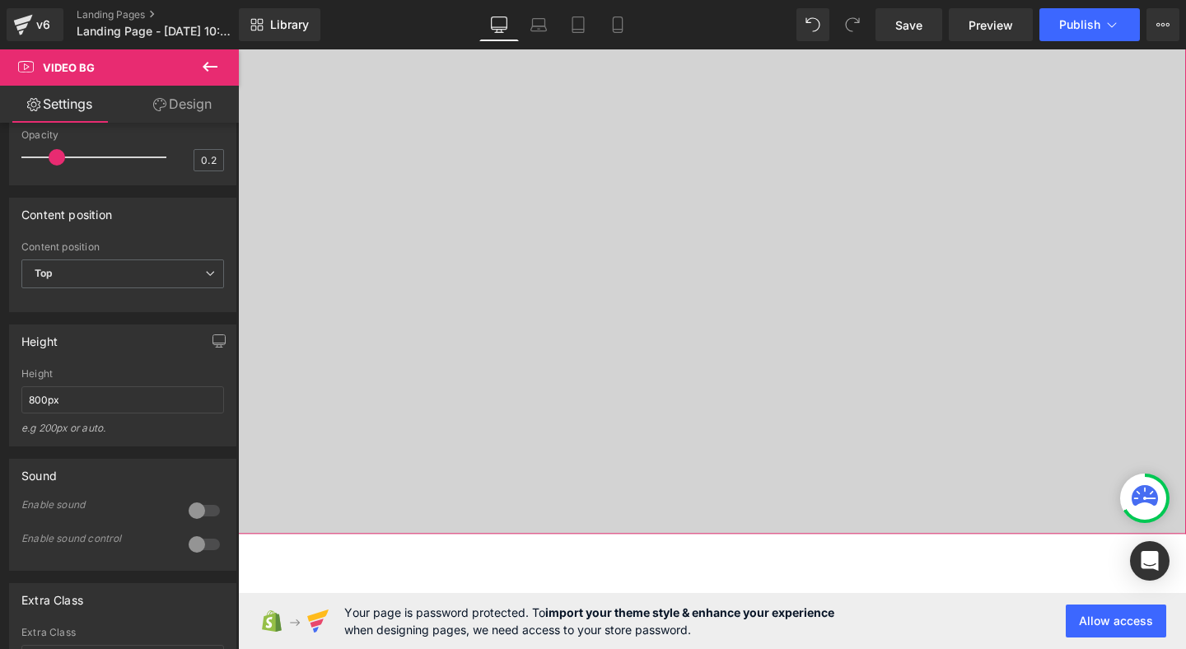
scroll to position [236, 0]
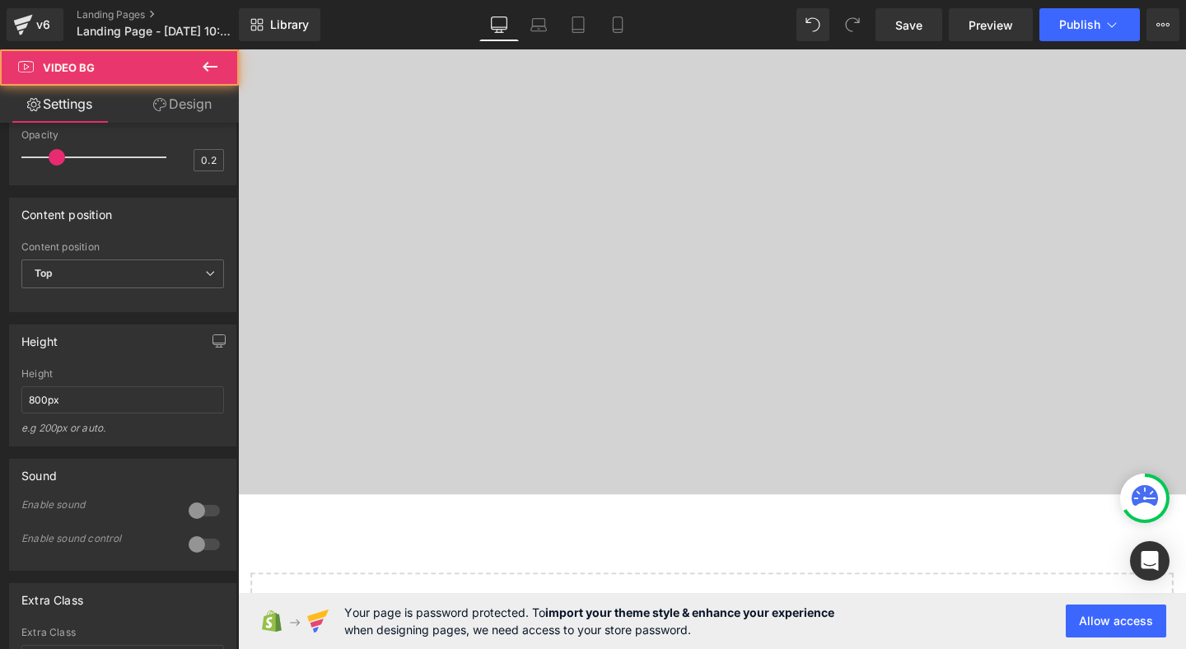
click at [585, 266] on div at bounding box center [736, 187] width 996 height 659
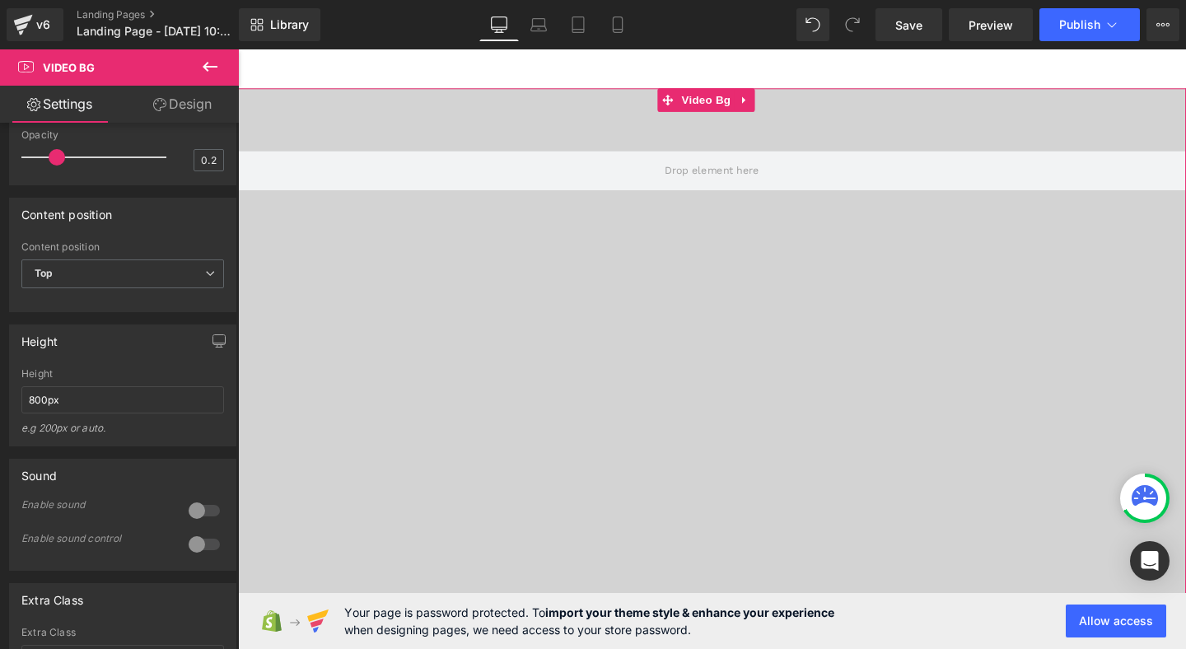
scroll to position [3, 0]
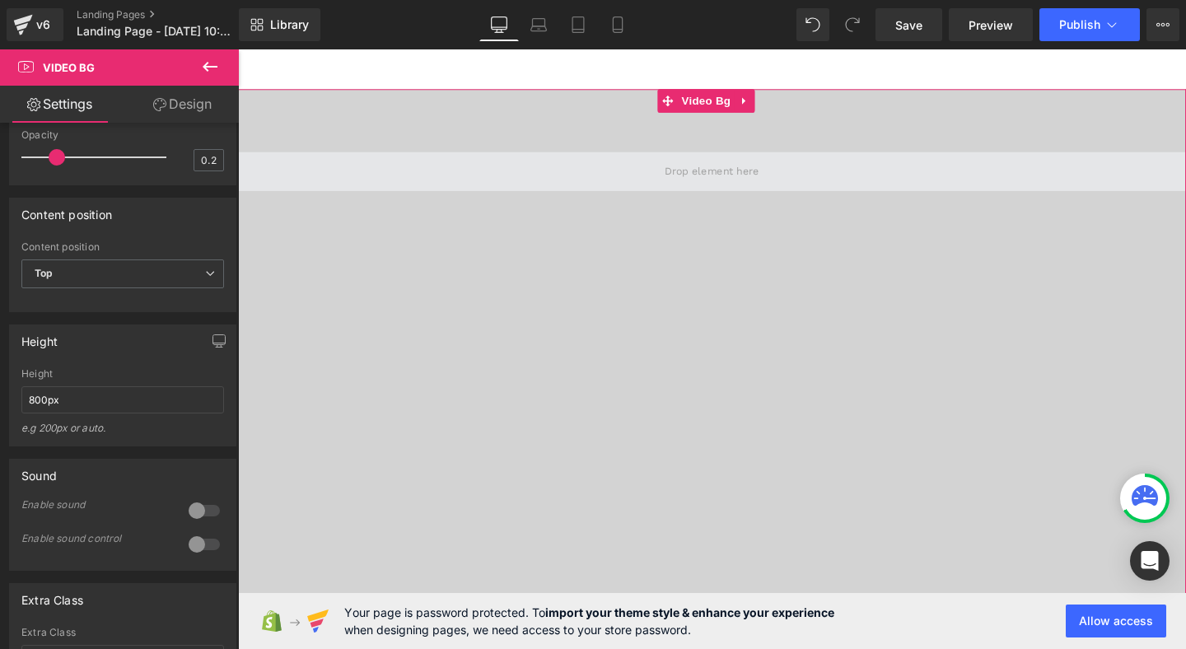
click at [378, 159] on span at bounding box center [736, 177] width 996 height 41
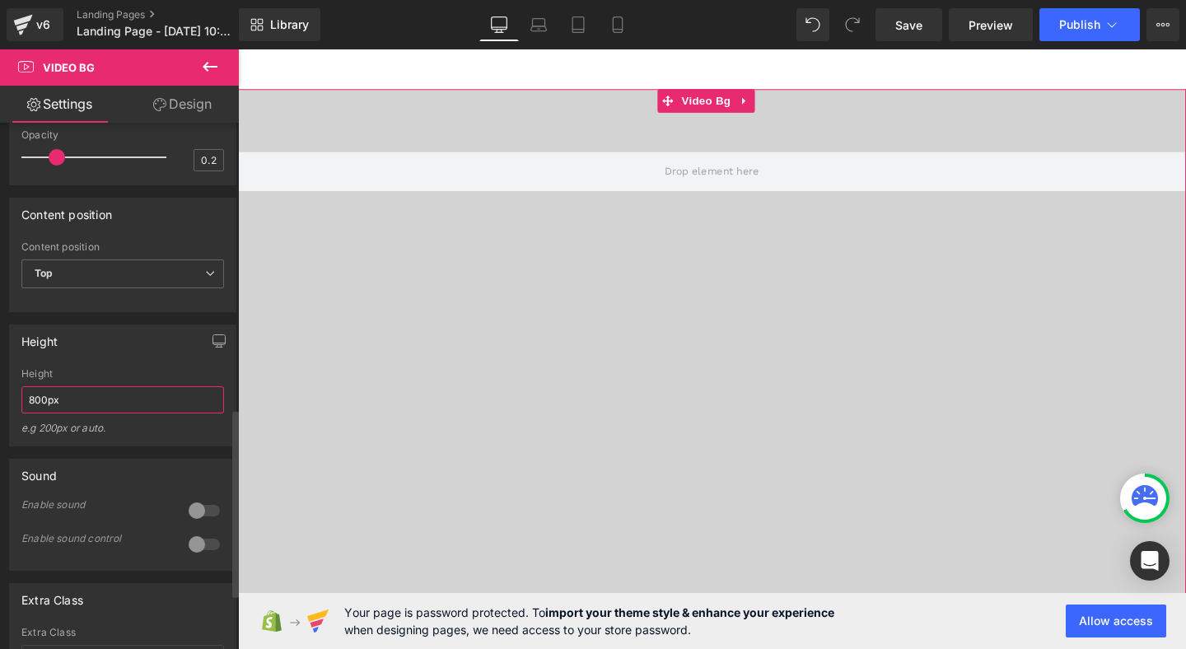
click at [33, 412] on input "800px" at bounding box center [122, 399] width 203 height 27
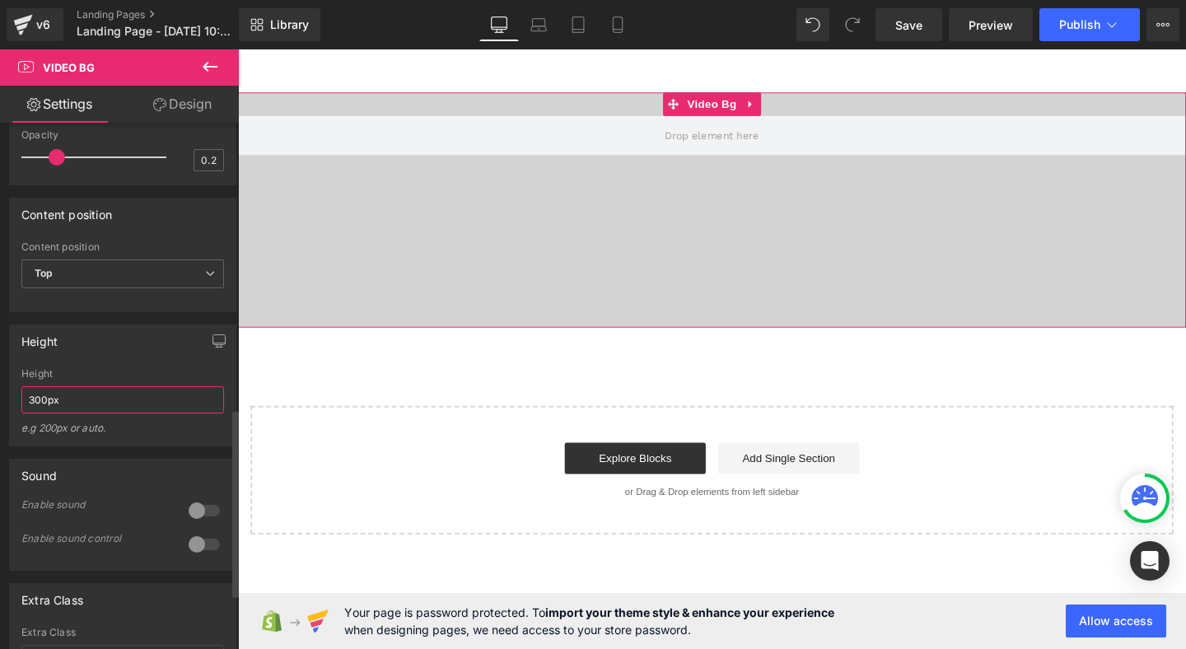
type input "300px"
click at [193, 252] on div "Content position Top Middle Bottom Content position Top Top Middle Bottom" at bounding box center [122, 255] width 227 height 114
click at [198, 106] on link "Design" at bounding box center [182, 104] width 119 height 37
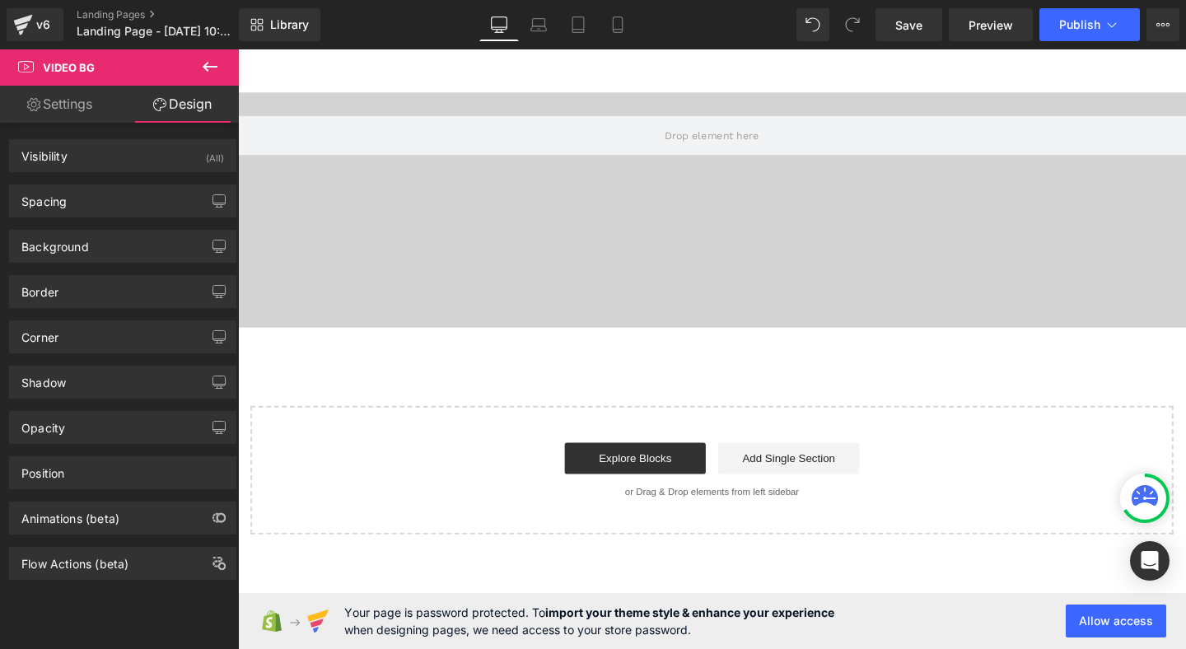
click at [213, 54] on button at bounding box center [210, 67] width 58 height 36
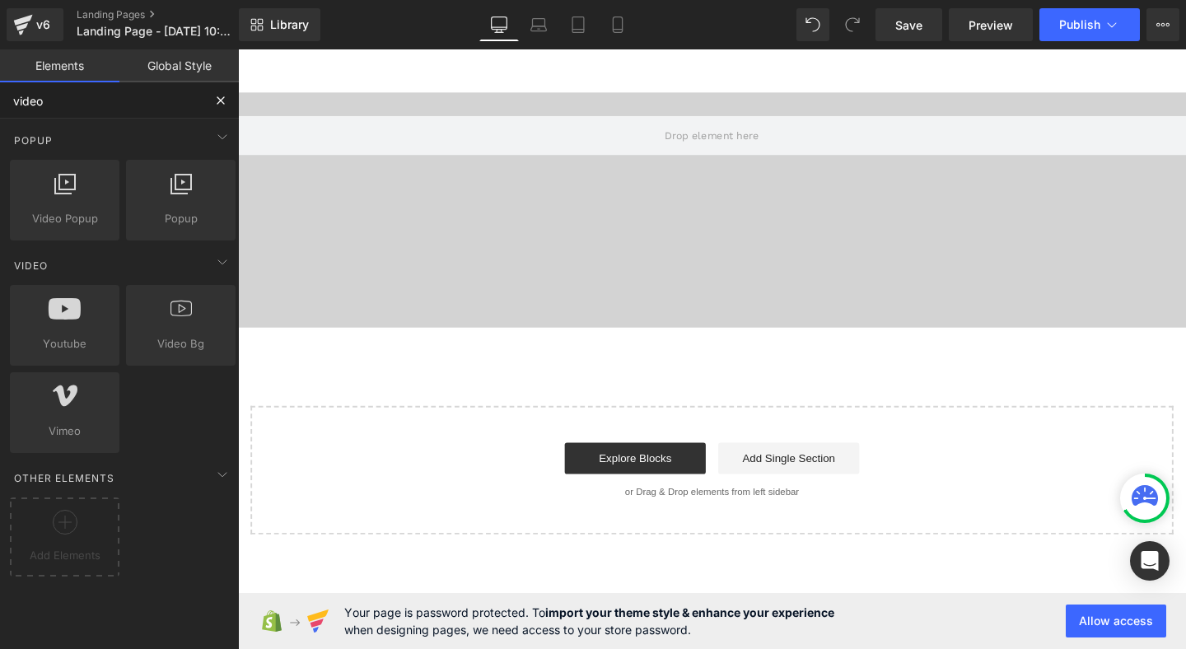
click at [111, 110] on input "video" at bounding box center [101, 100] width 203 height 36
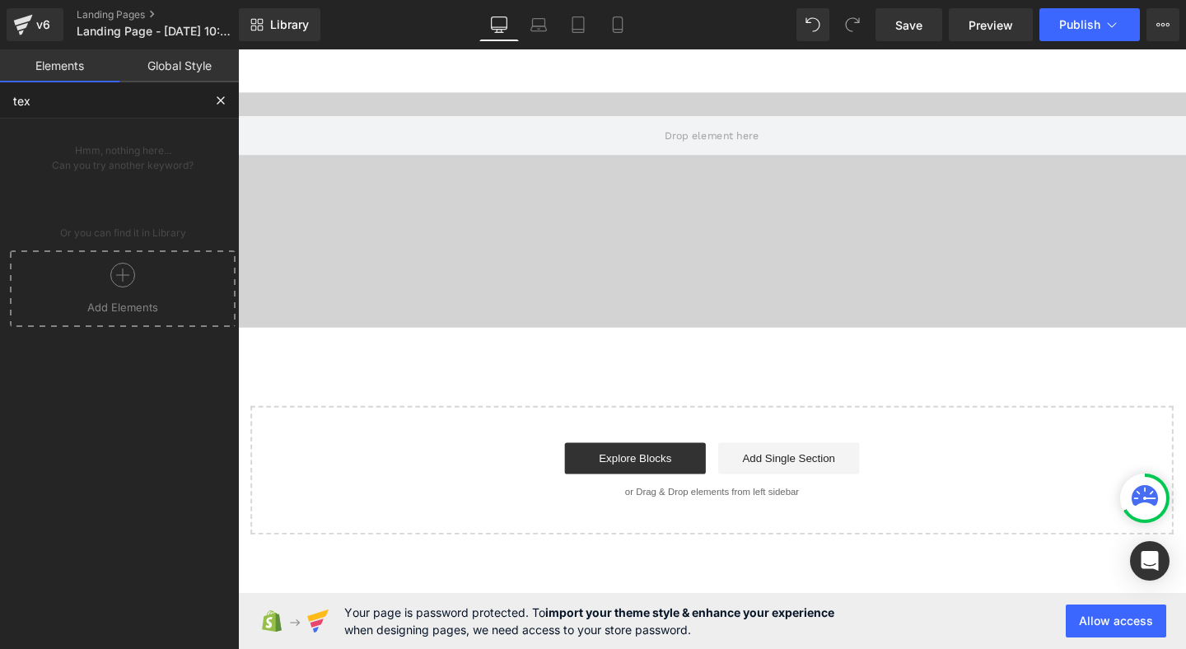
type input "text"
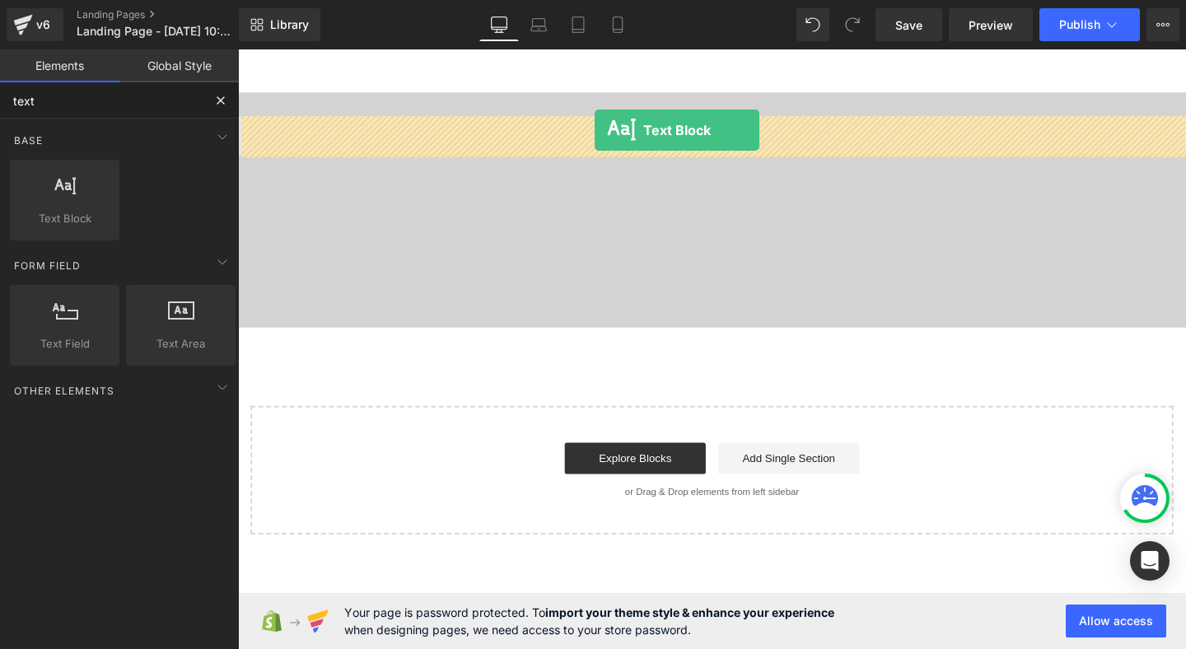
drag, startPoint x: 301, startPoint y: 256, endPoint x: 581, endPoint y: 153, distance: 297.5
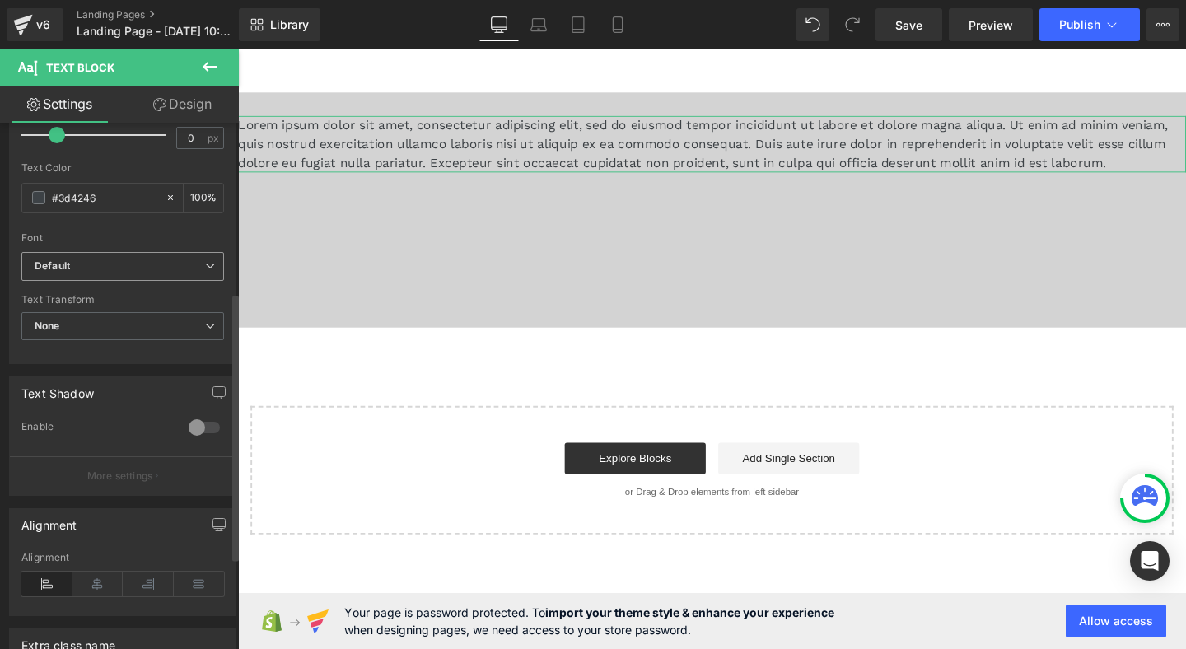
scroll to position [309, 0]
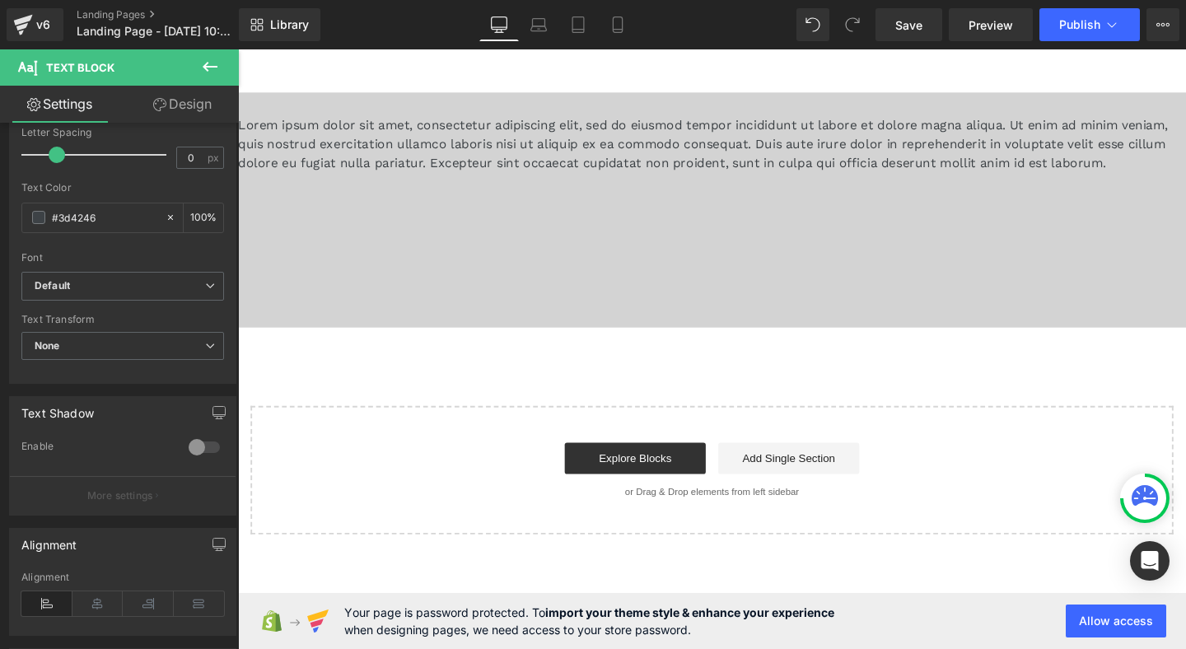
click at [418, 252] on body "Skip to content Submit Close search Home Catalog Lorem ipsum dolor sit amet, co…" at bounding box center [736, 364] width 996 height 630
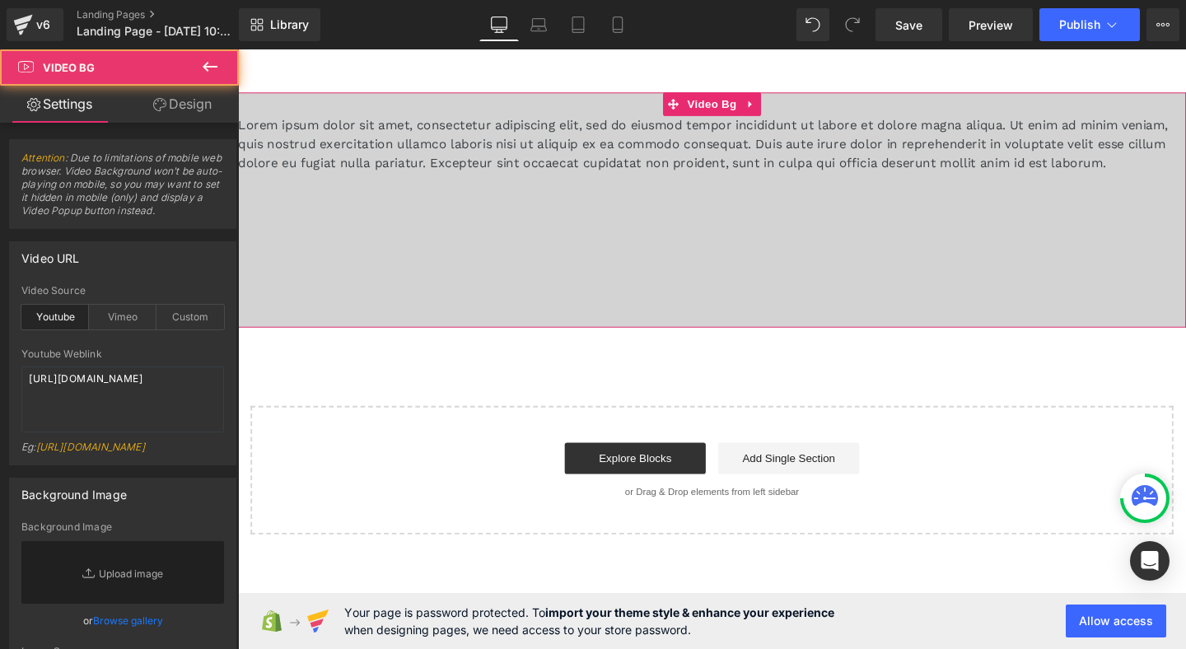
click at [394, 279] on div at bounding box center [736, 218] width 996 height 247
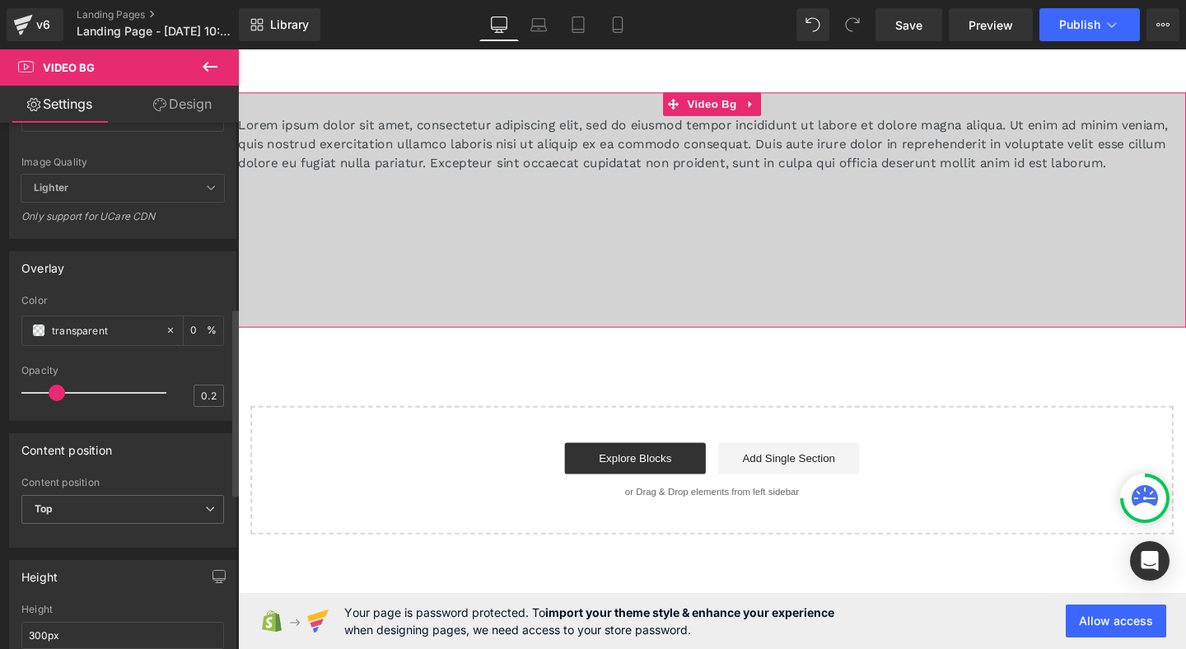
scroll to position [601, 0]
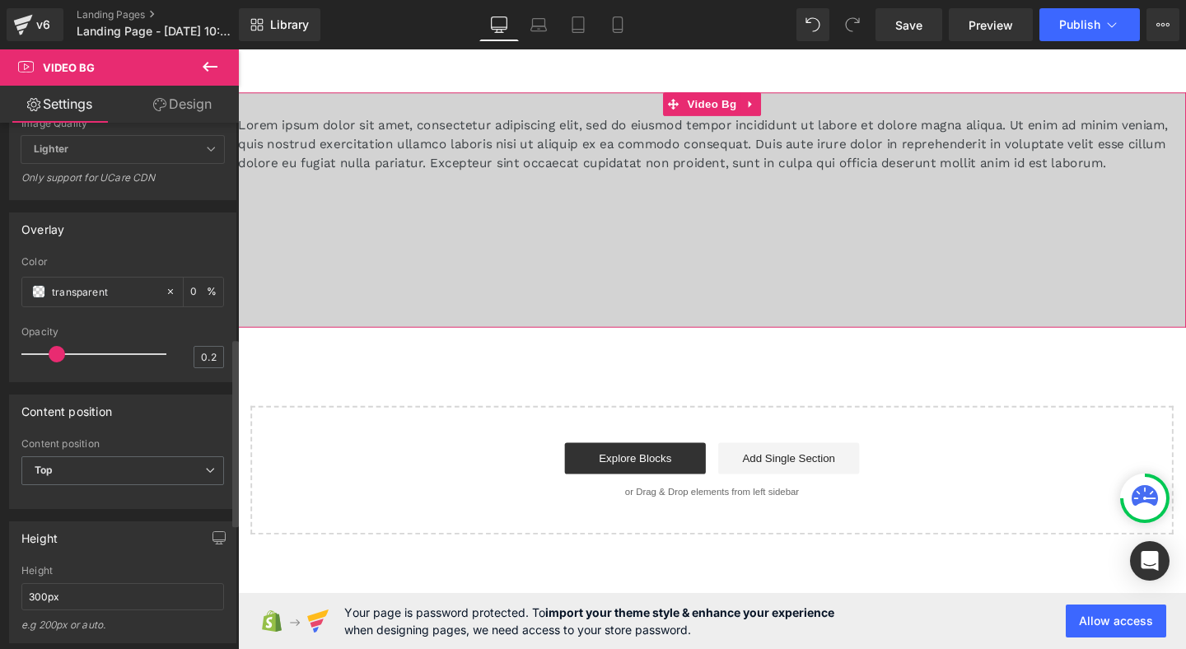
click at [63, 576] on div "Height" at bounding box center [122, 571] width 203 height 12
drag, startPoint x: 37, startPoint y: 604, endPoint x: 11, endPoint y: 603, distance: 26.4
click at [16, 604] on div "300px Height 300px e.g 200px or auto. 400px Height 400px e.g 200px or auto. 400…" at bounding box center [123, 603] width 226 height 77
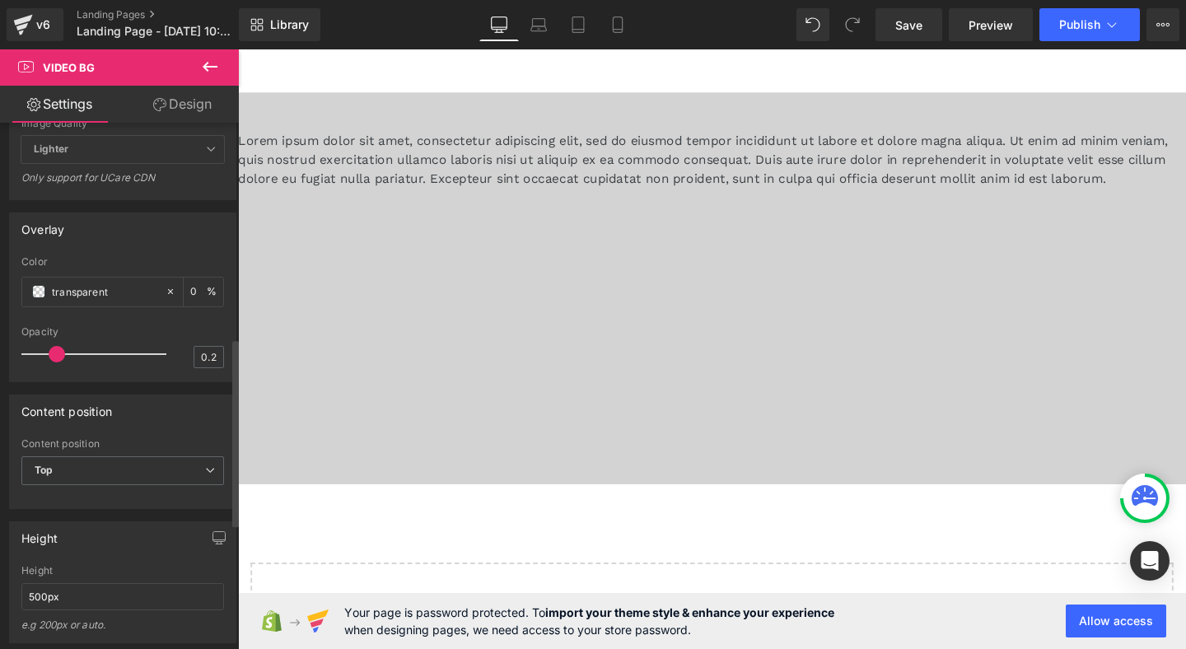
click at [145, 553] on div "Height" at bounding box center [123, 537] width 226 height 31
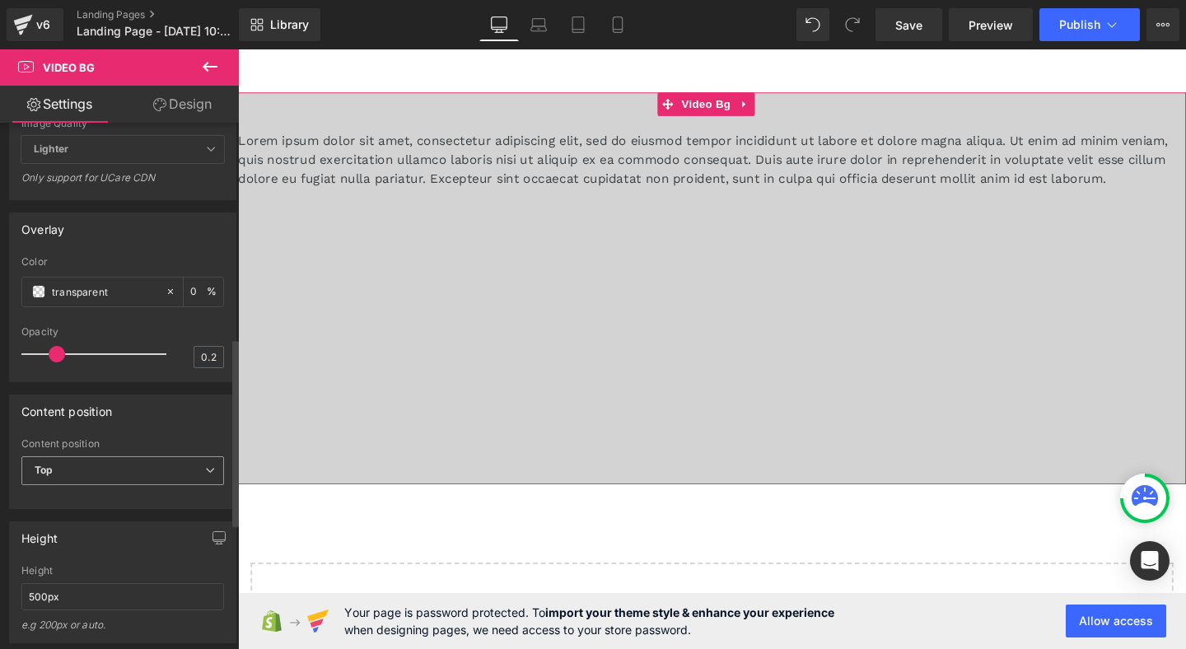
click at [87, 484] on span "Top" at bounding box center [122, 470] width 203 height 29
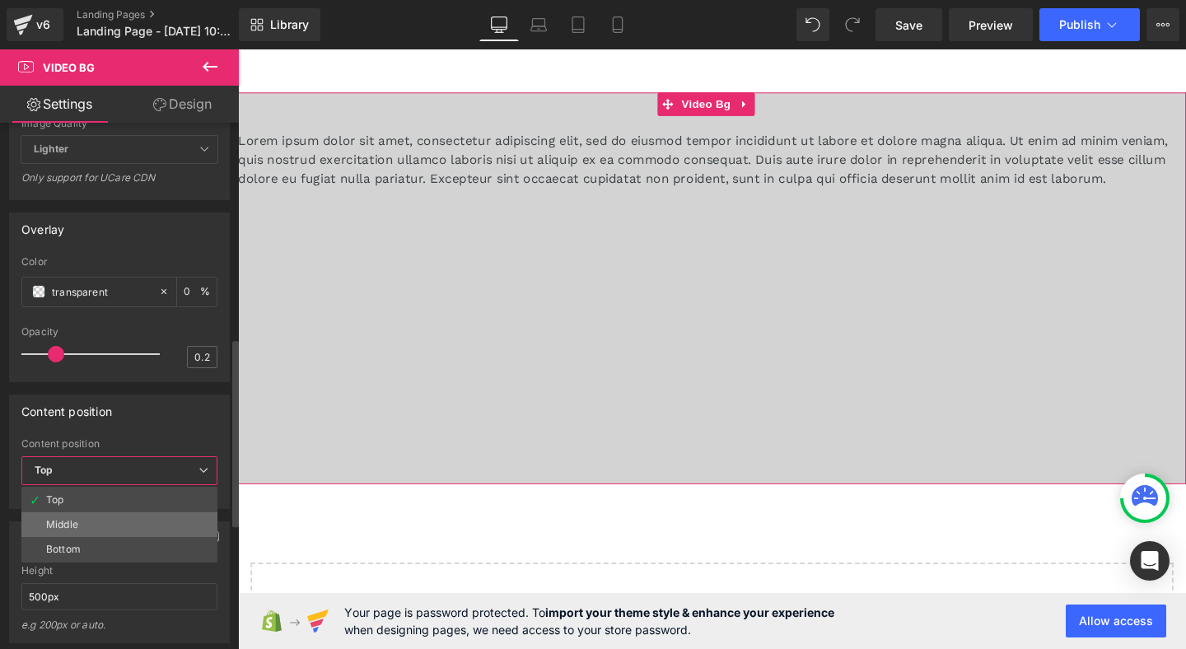
click at [71, 537] on li "Middle" at bounding box center [119, 524] width 196 height 25
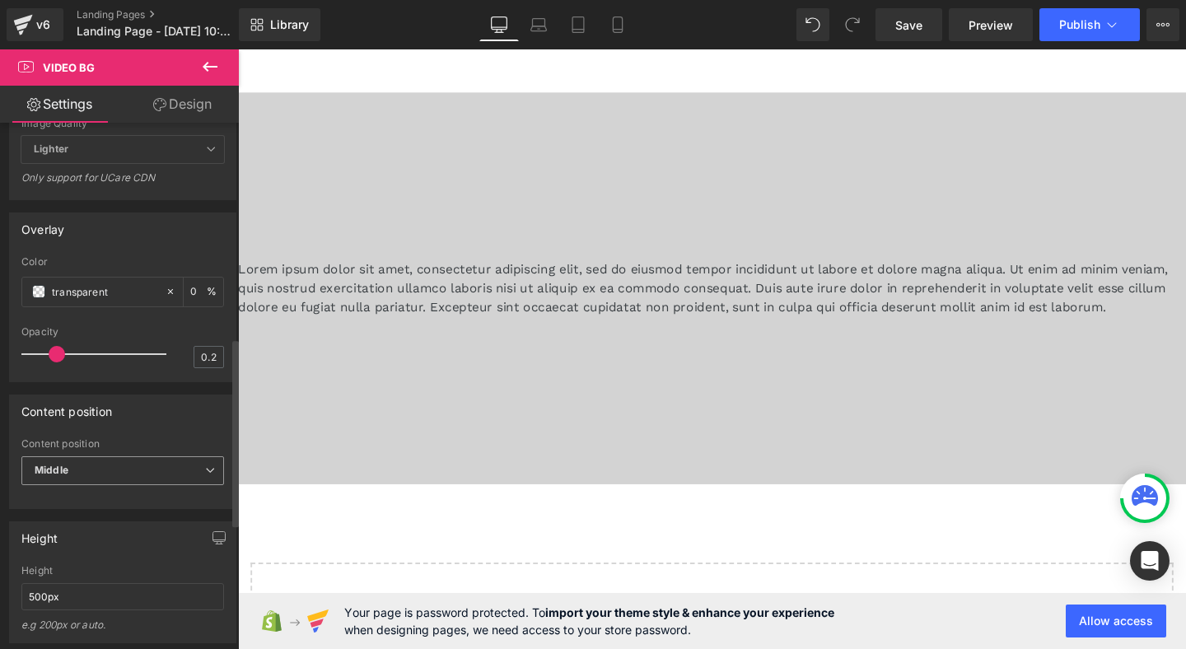
click at [111, 485] on span "Middle" at bounding box center [122, 470] width 203 height 29
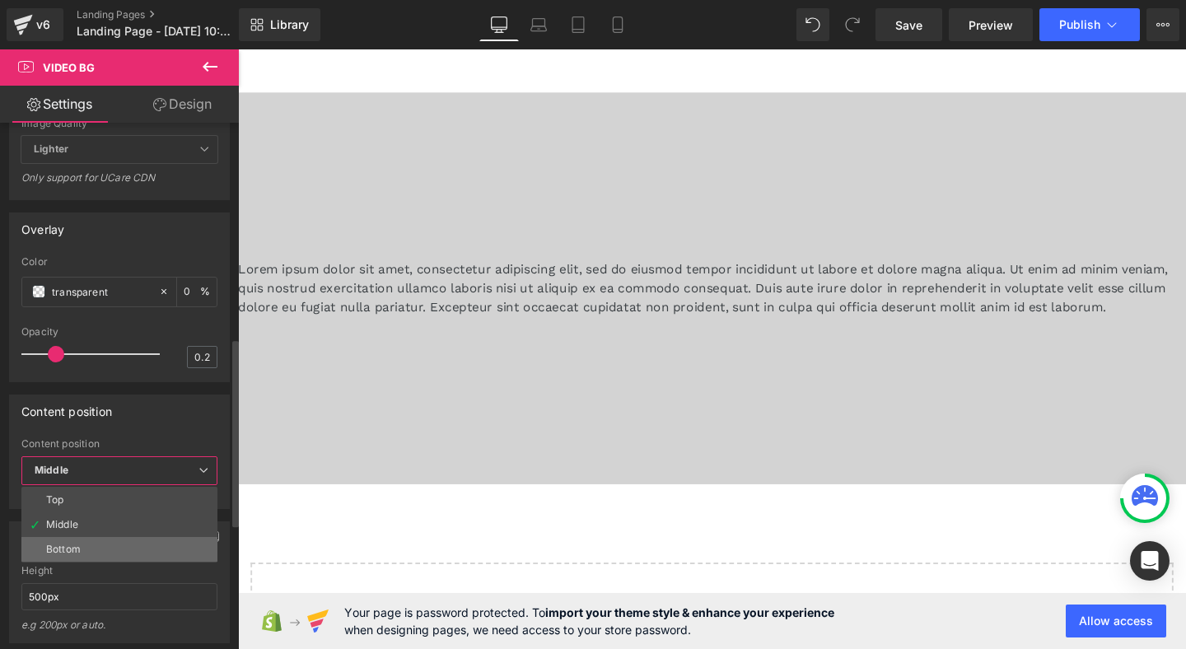
click at [49, 553] on li "Bottom" at bounding box center [119, 549] width 196 height 25
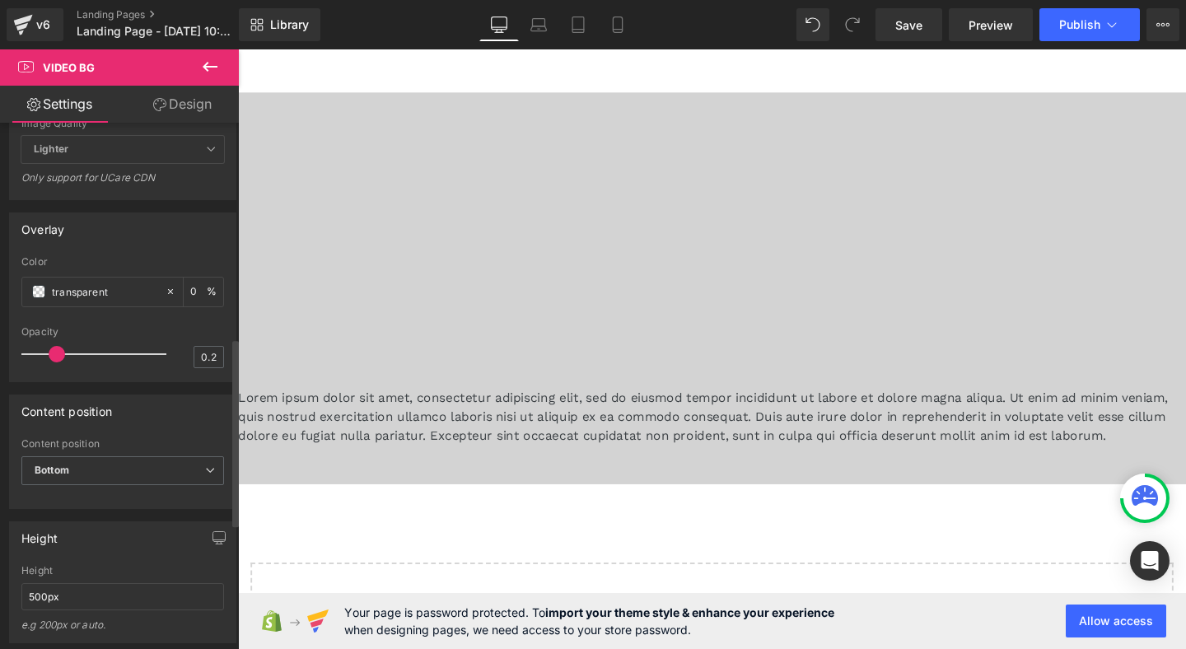
click at [126, 465] on div "Content position Bottom Top Middle Bottom" at bounding box center [122, 471] width 203 height 66
click at [122, 478] on span "Bottom" at bounding box center [122, 470] width 203 height 29
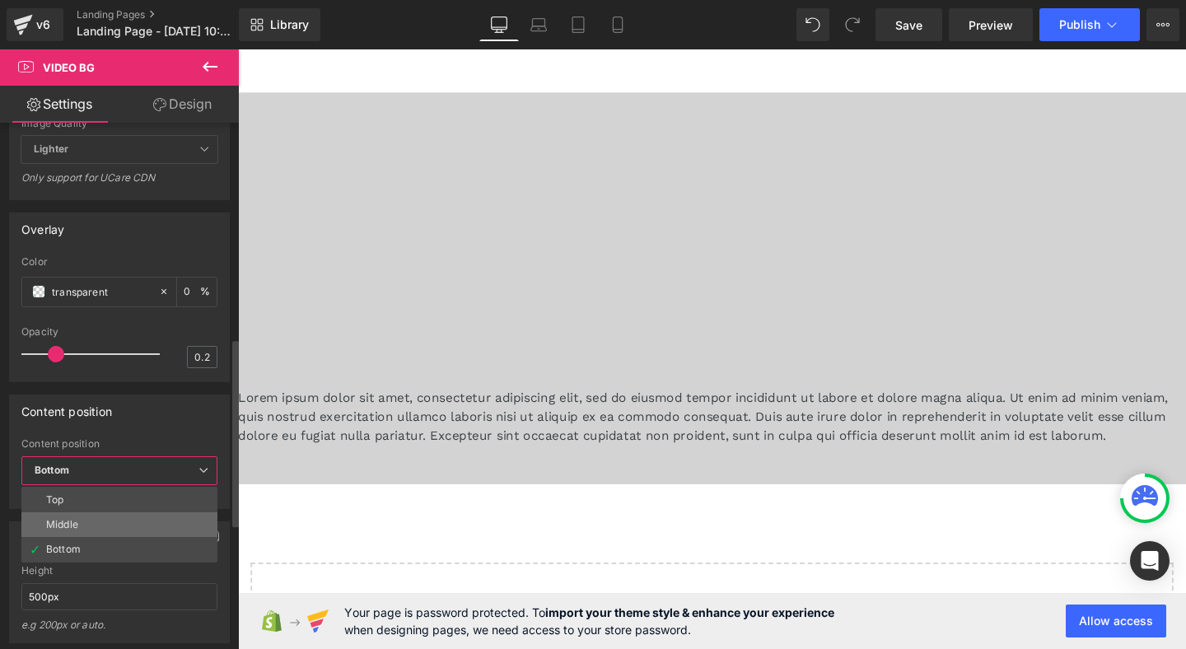
click at [103, 530] on li "Middle" at bounding box center [119, 524] width 196 height 25
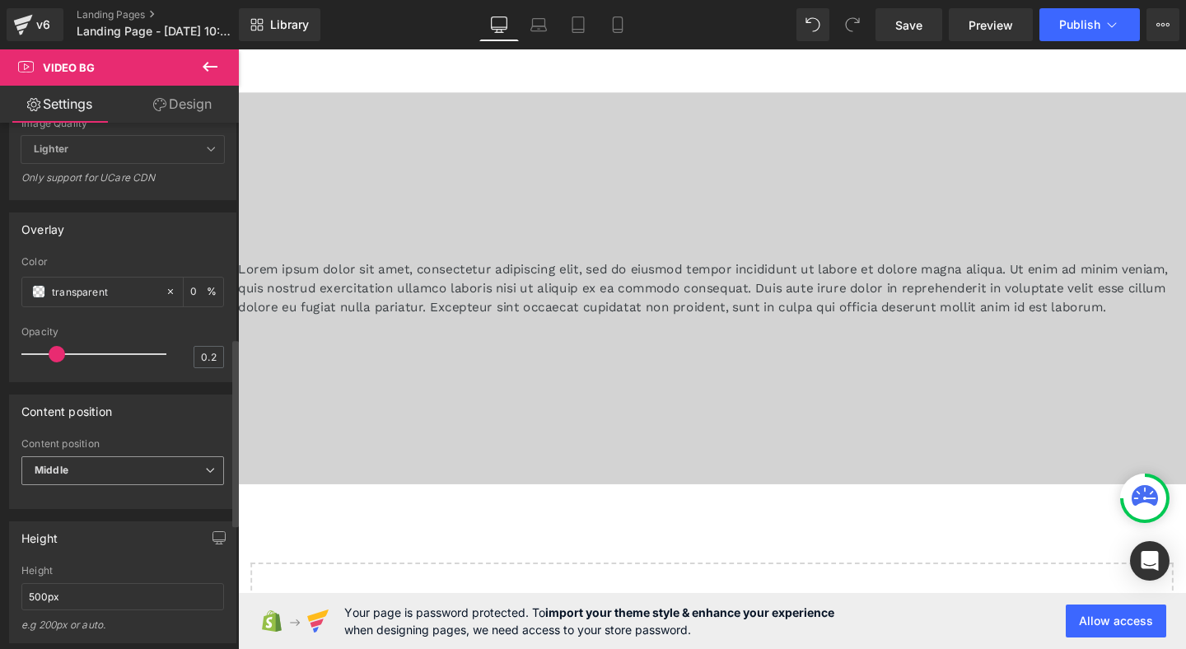
click at [159, 471] on span "Middle" at bounding box center [122, 470] width 203 height 29
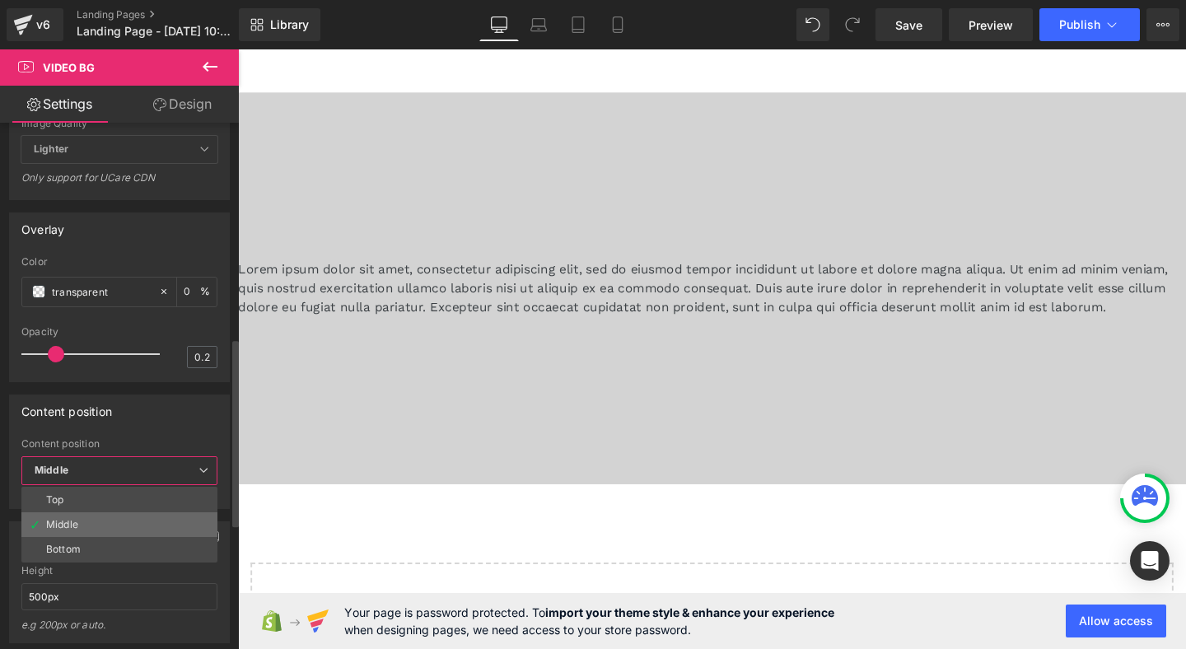
click at [100, 536] on li "Middle" at bounding box center [119, 524] width 196 height 25
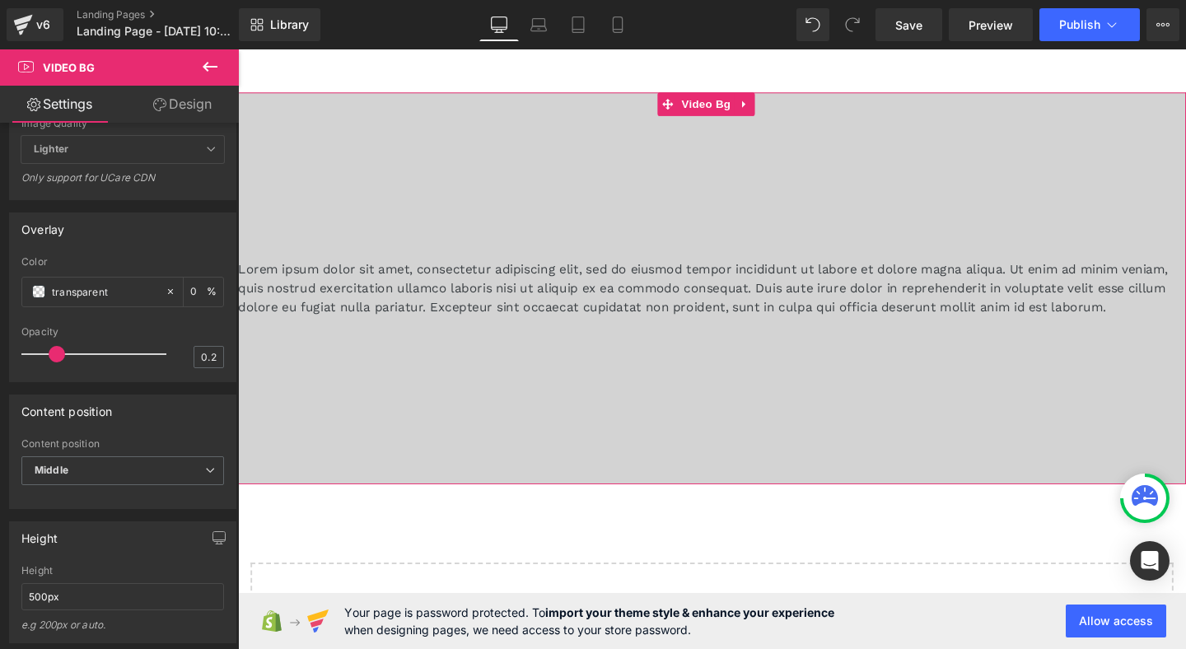
click at [735, 128] on div at bounding box center [736, 301] width 996 height 412
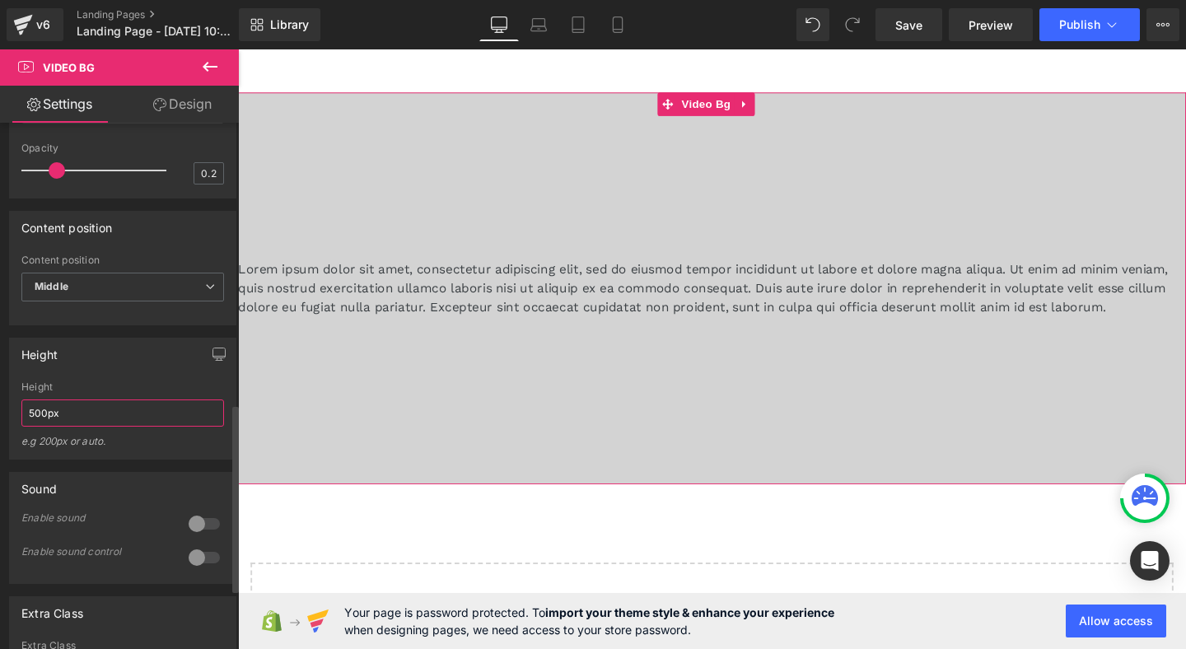
drag, startPoint x: 33, startPoint y: 424, endPoint x: 0, endPoint y: 424, distance: 32.9
click at [0, 424] on div "Height 500px Height 500px e.g 200px or auto. 400px Height 400px e.g 200px or au…" at bounding box center [123, 392] width 246 height 134
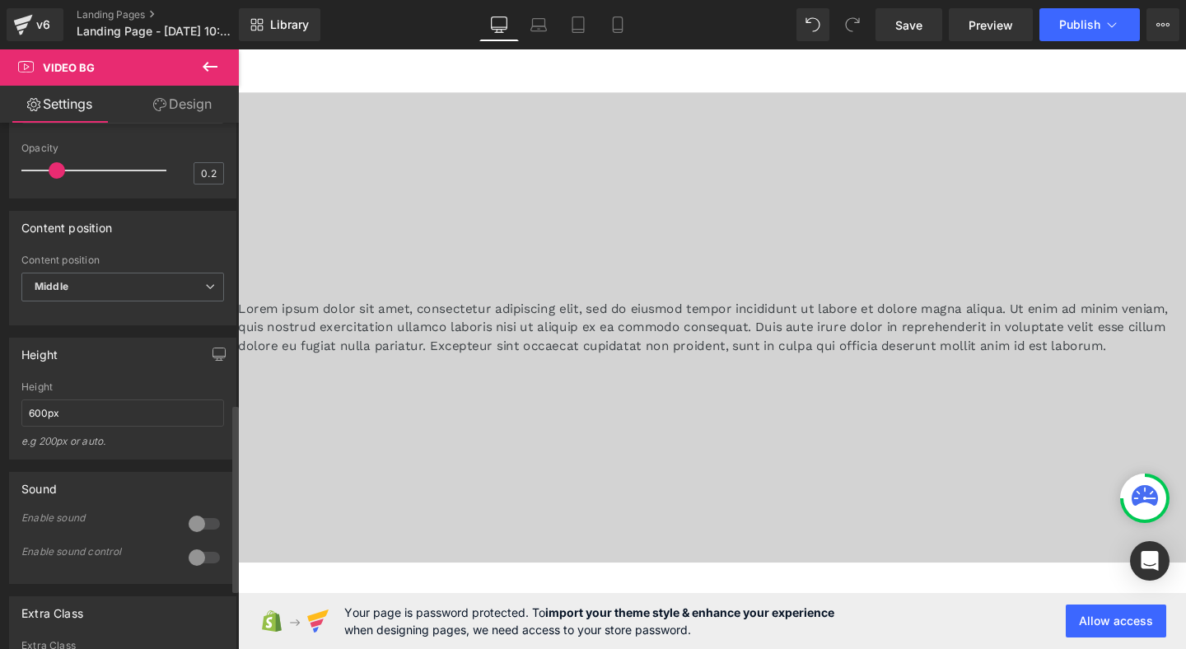
click at [104, 388] on div "Height 600px Height 600px e.g 200px or auto. 400px Height 400px e.g 200px or au…" at bounding box center [122, 399] width 227 height 122
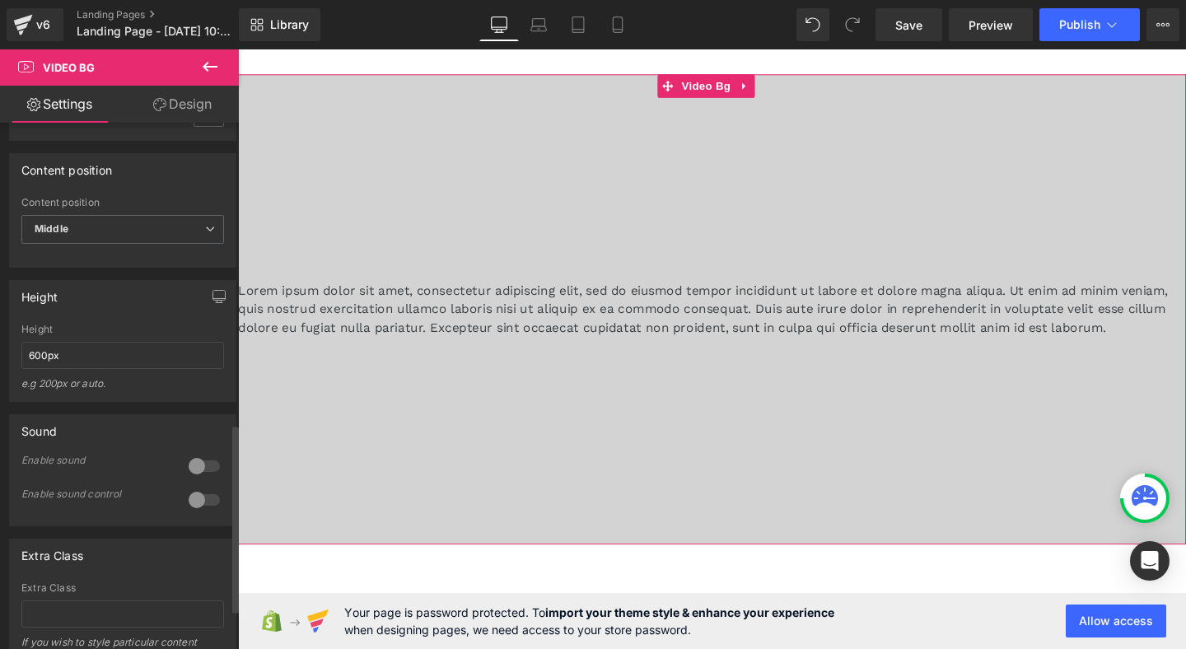
scroll to position [842, 0]
click at [110, 355] on div "Height 600px e.g 200px or auto." at bounding box center [122, 362] width 203 height 77
drag, startPoint x: 39, startPoint y: 369, endPoint x: 1, endPoint y: 369, distance: 37.9
click at [0, 369] on div "Height 600px Height 600px e.g 200px or auto. 400px Height 400px e.g 200px or au…" at bounding box center [123, 335] width 246 height 134
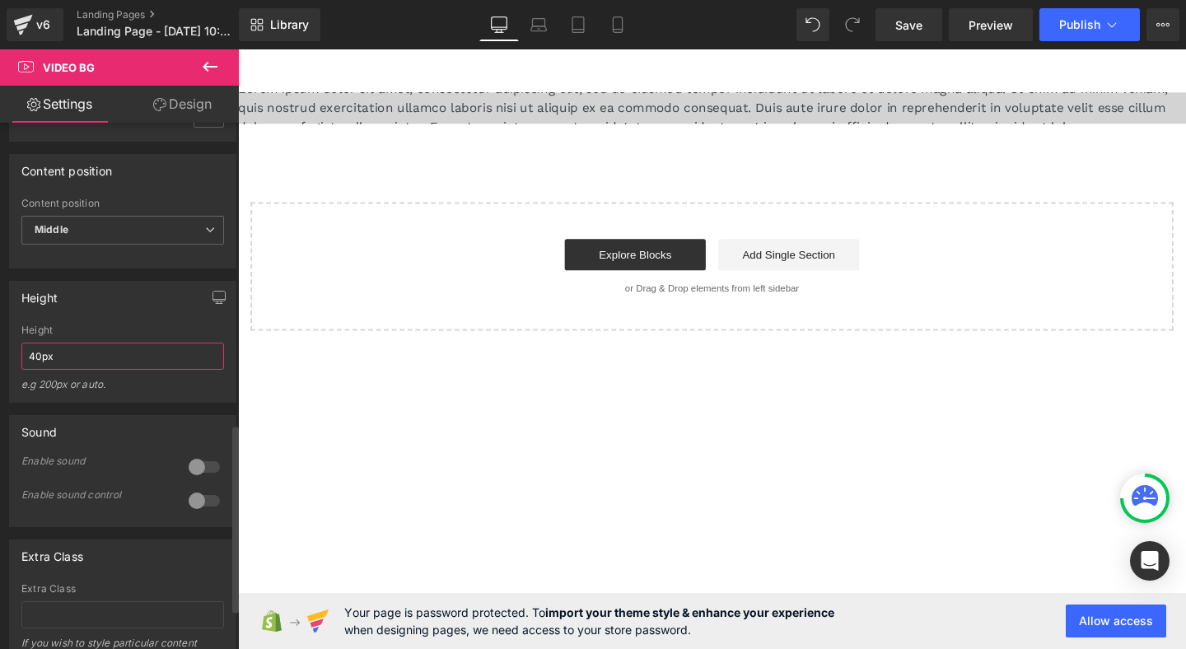
scroll to position [0, 0]
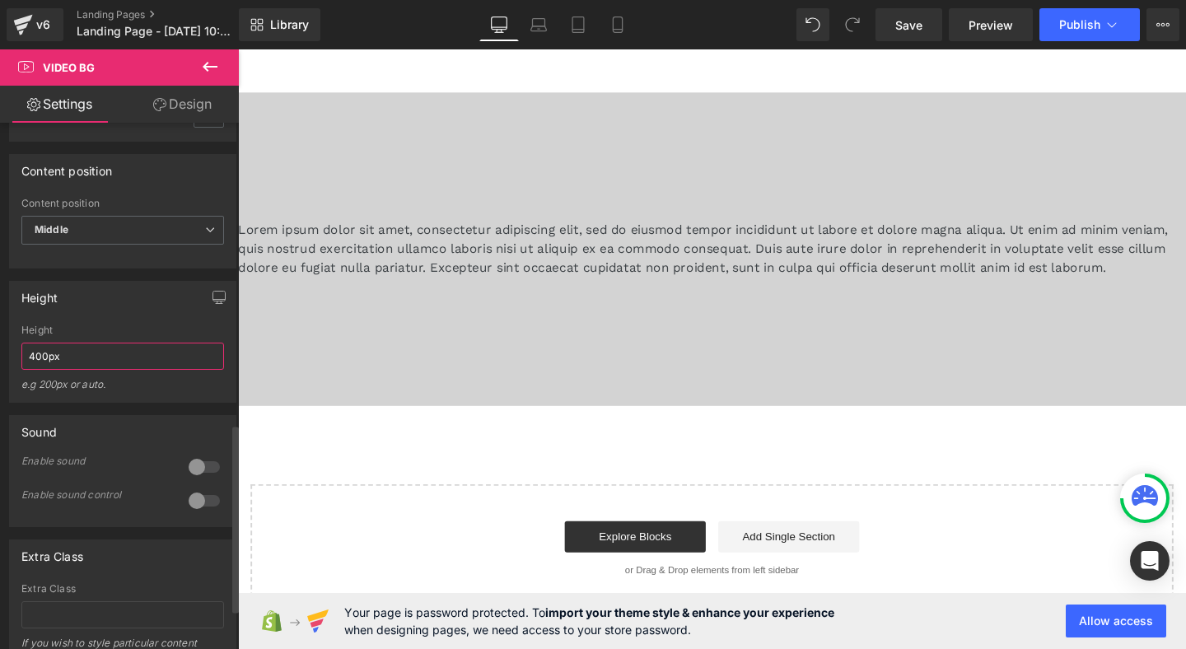
drag, startPoint x: 34, startPoint y: 374, endPoint x: 0, endPoint y: 373, distance: 33.8
click at [0, 373] on div "Height 400px Height 400px e.g 200px or auto. 400px Height 400px e.g 200px or au…" at bounding box center [123, 335] width 246 height 134
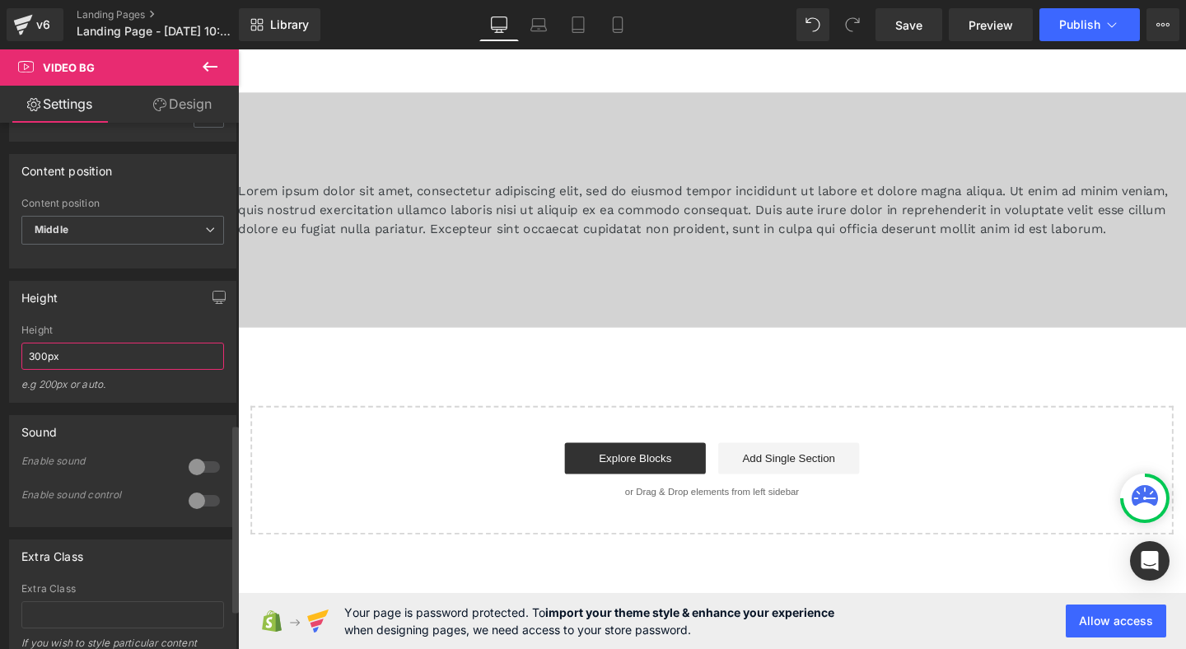
type input "300px"
click at [68, 336] on div "Height" at bounding box center [122, 330] width 203 height 12
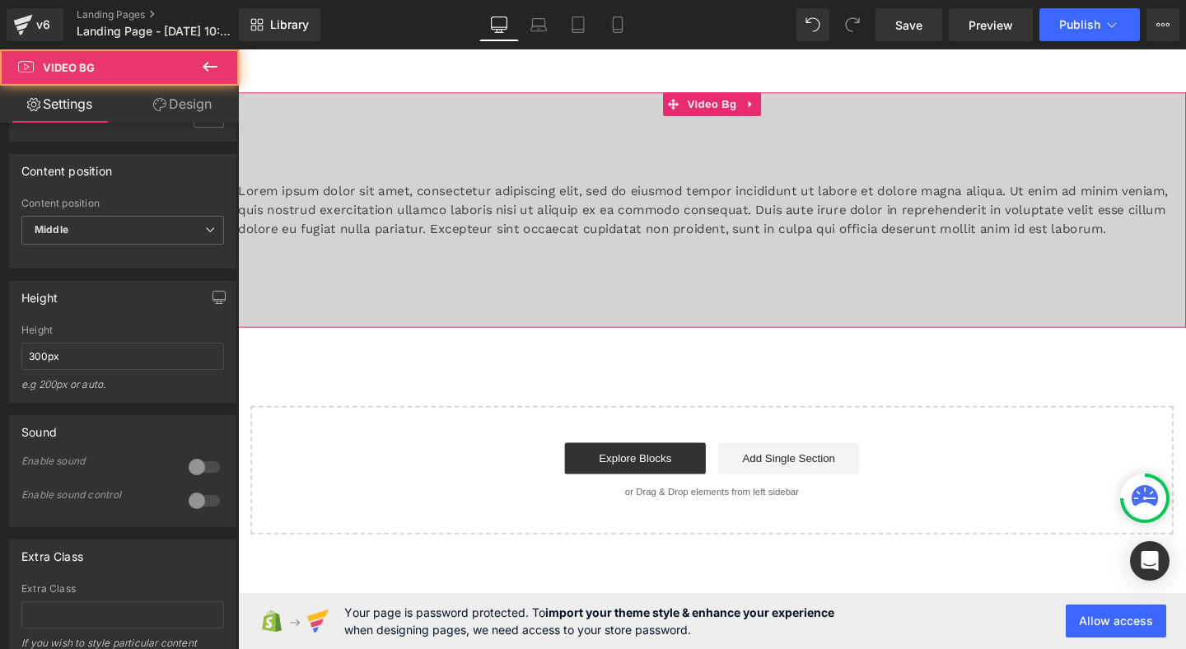
click at [788, 299] on div at bounding box center [736, 218] width 996 height 247
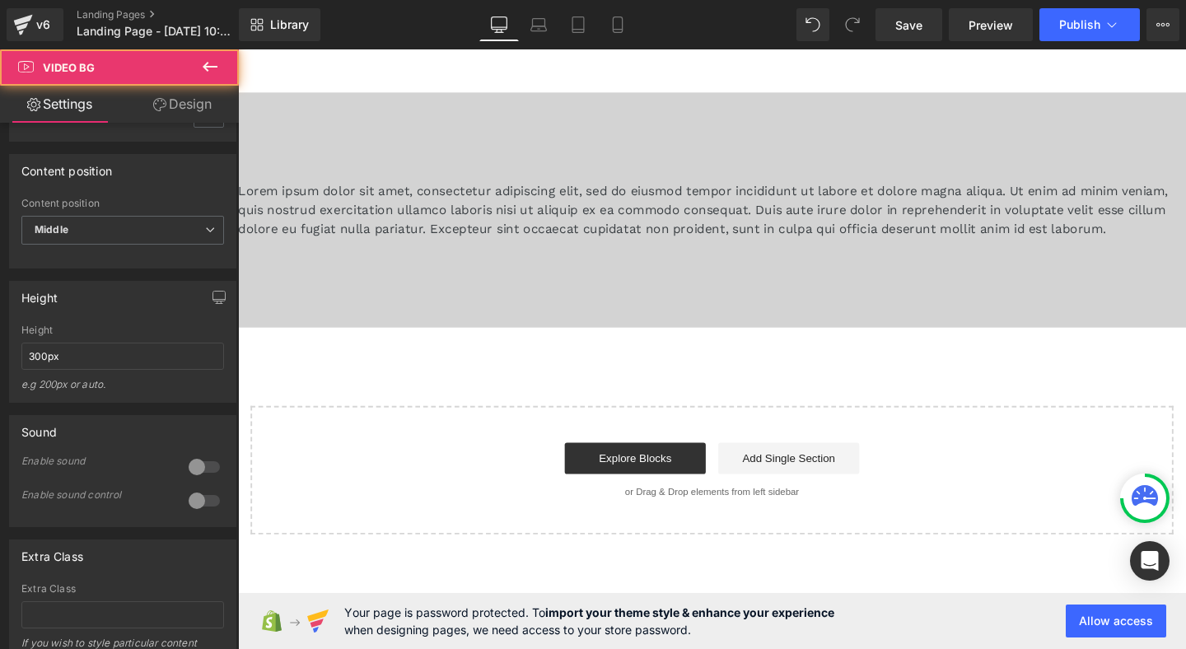
click at [730, 146] on div at bounding box center [736, 218] width 996 height 247
